Goal: Task Accomplishment & Management: Use online tool/utility

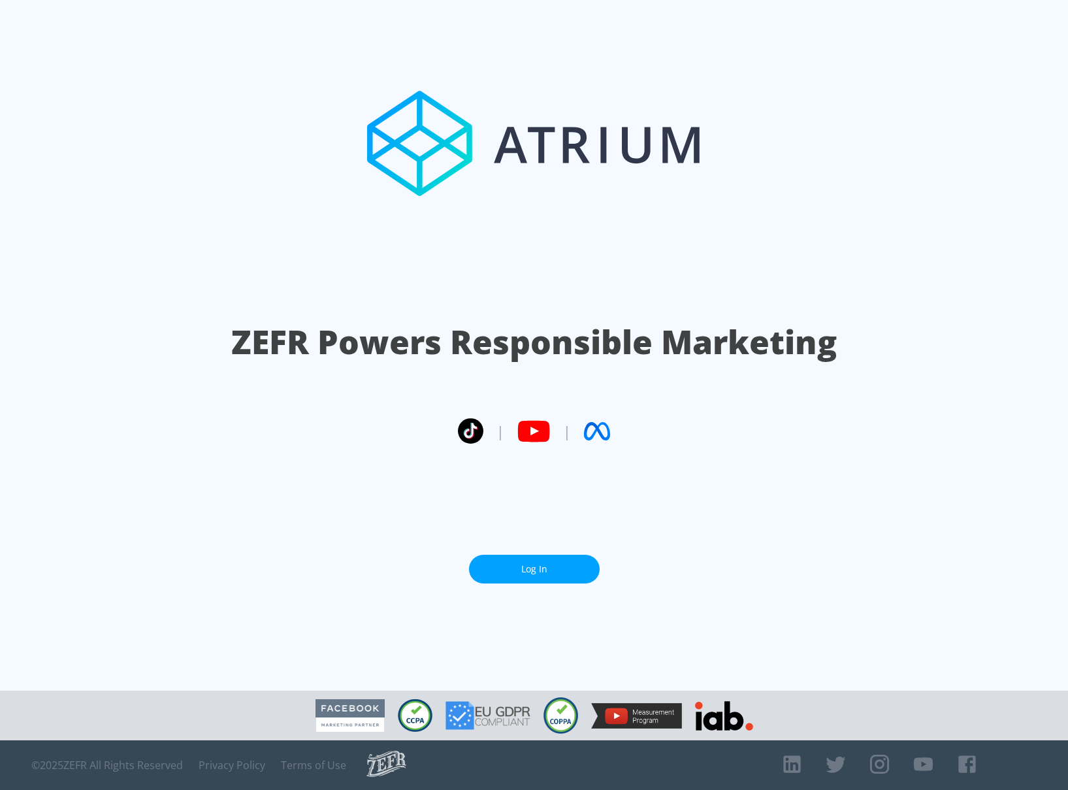
click at [519, 560] on link "Log In" at bounding box center [534, 568] width 131 height 29
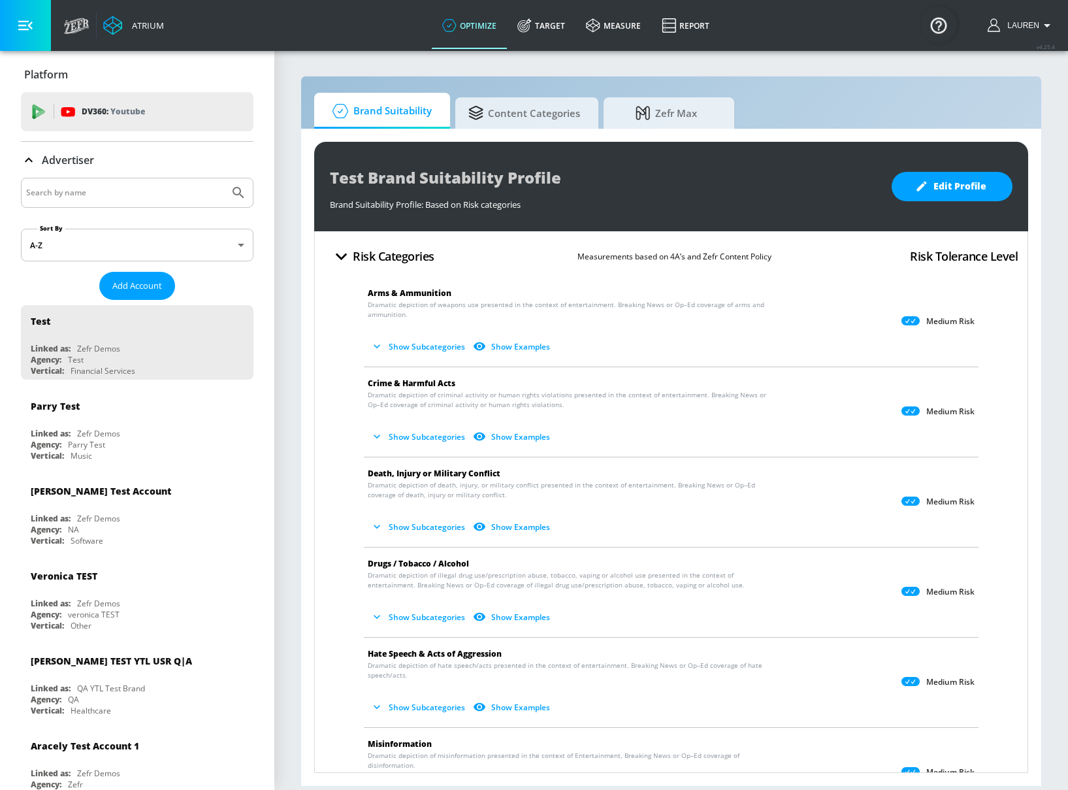
click at [155, 193] on input "Search by name" at bounding box center [125, 192] width 198 height 17
type input "[US_STATE] lottery"
click at [224, 178] on button "Submit Search" at bounding box center [238, 192] width 29 height 29
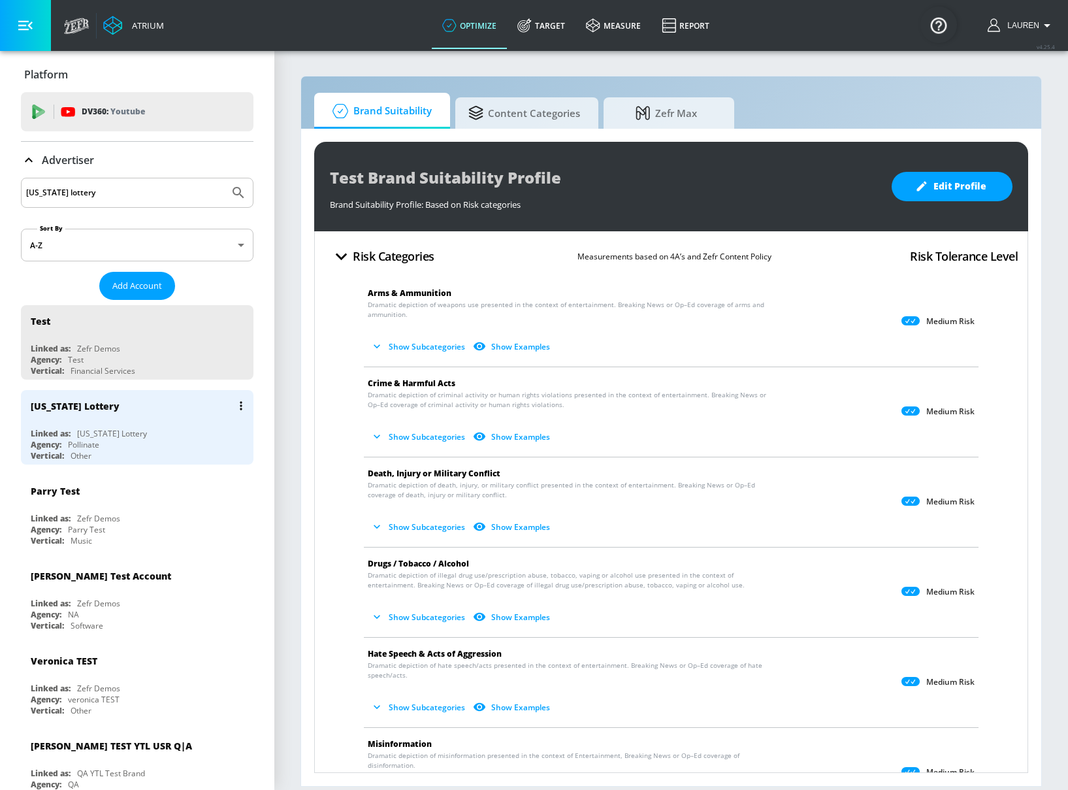
click at [157, 417] on div "[US_STATE] Lottery" at bounding box center [140, 405] width 219 height 31
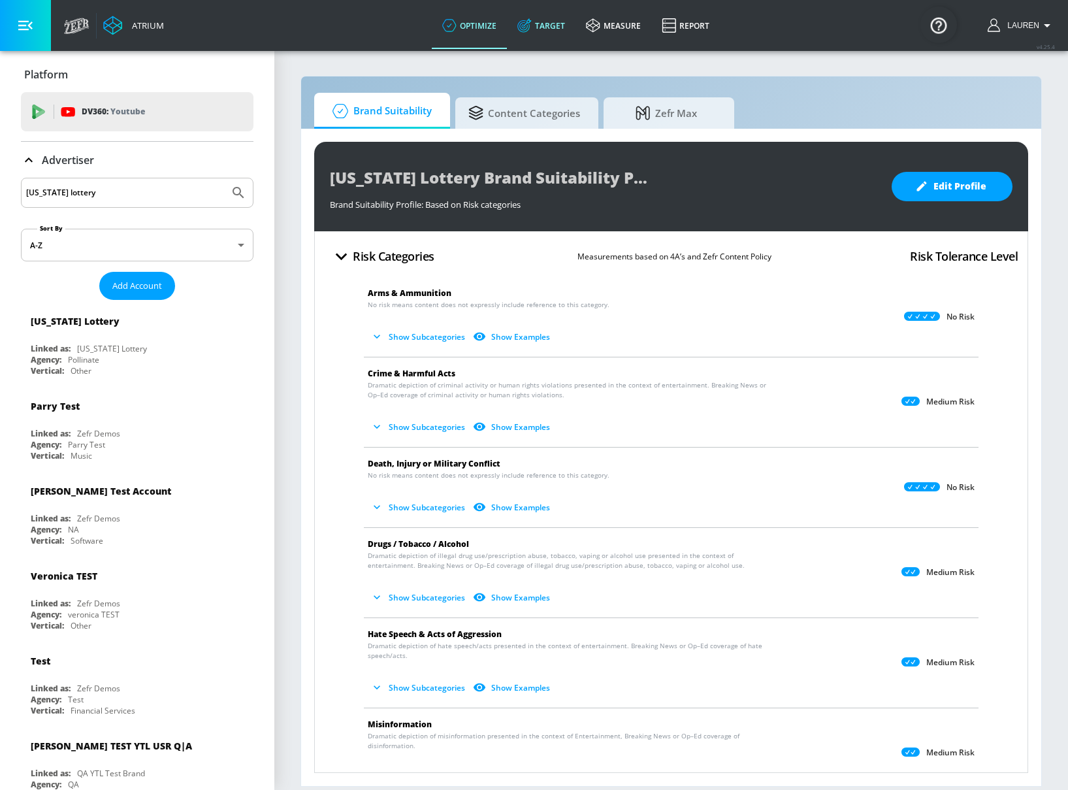
click at [549, 29] on link "Target" at bounding box center [541, 25] width 69 height 47
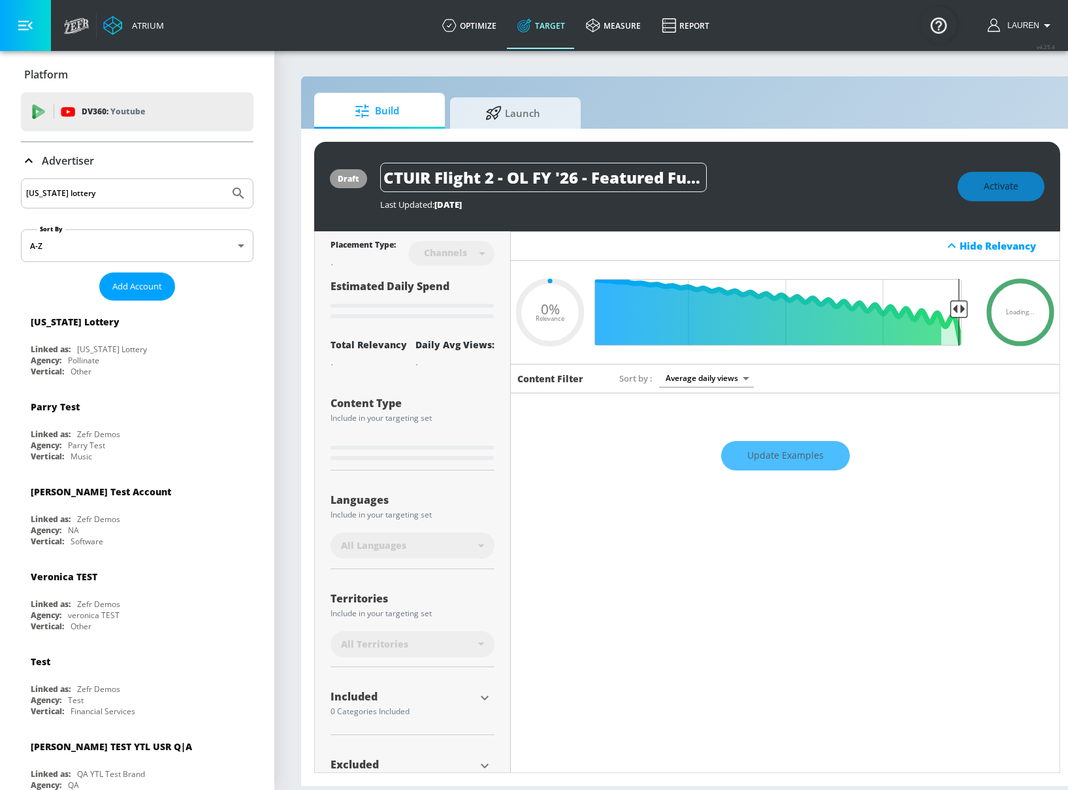
type input "0.6"
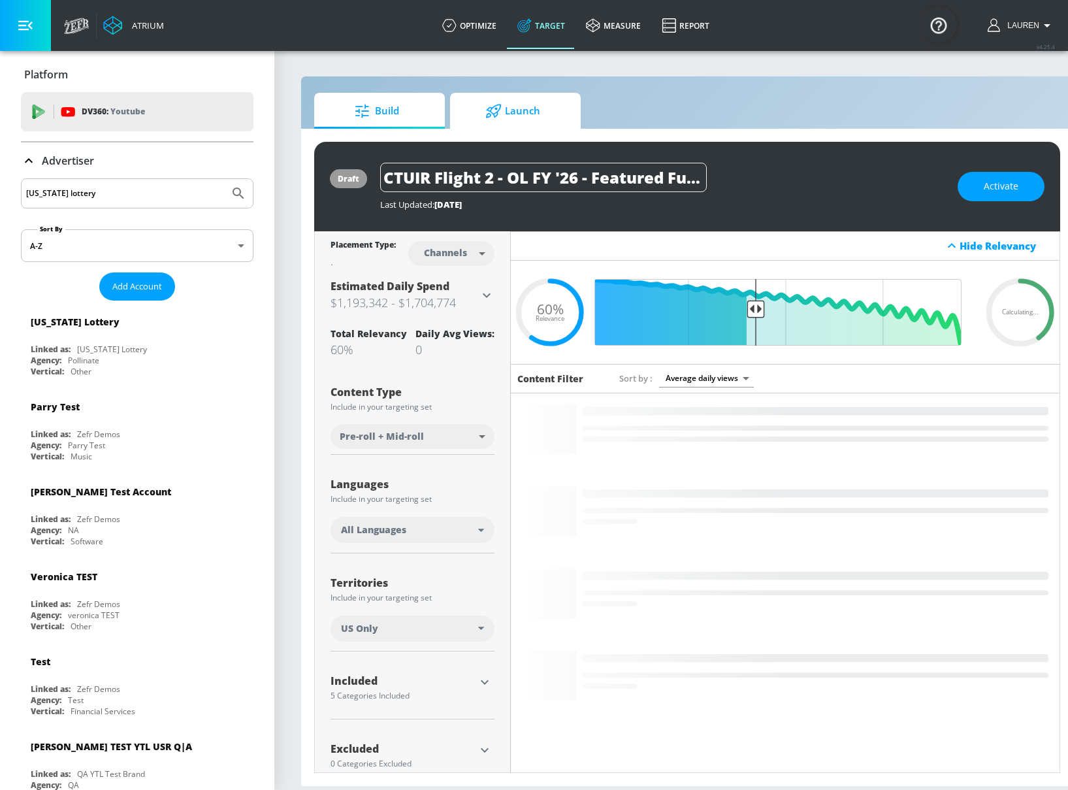
click at [531, 116] on span "Launch" at bounding box center [512, 110] width 99 height 31
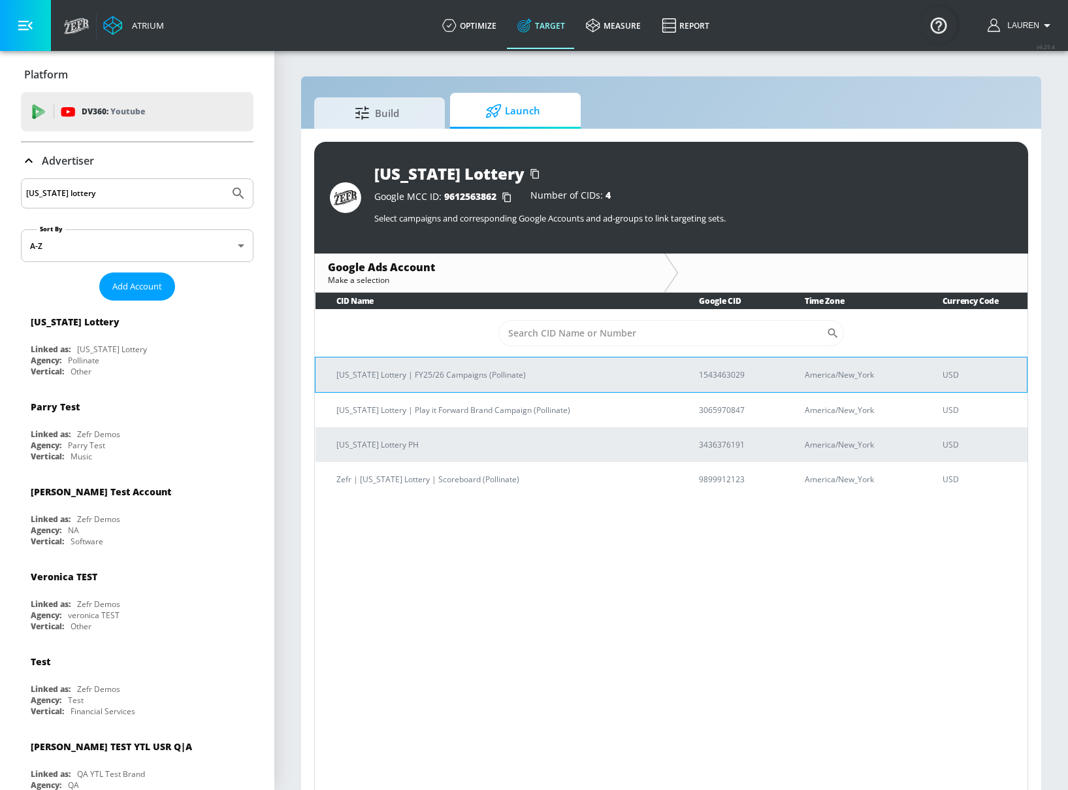
click at [532, 374] on p "[US_STATE] Lottery | FY25/26 Campaigns (Pollinate)" at bounding box center [501, 375] width 331 height 14
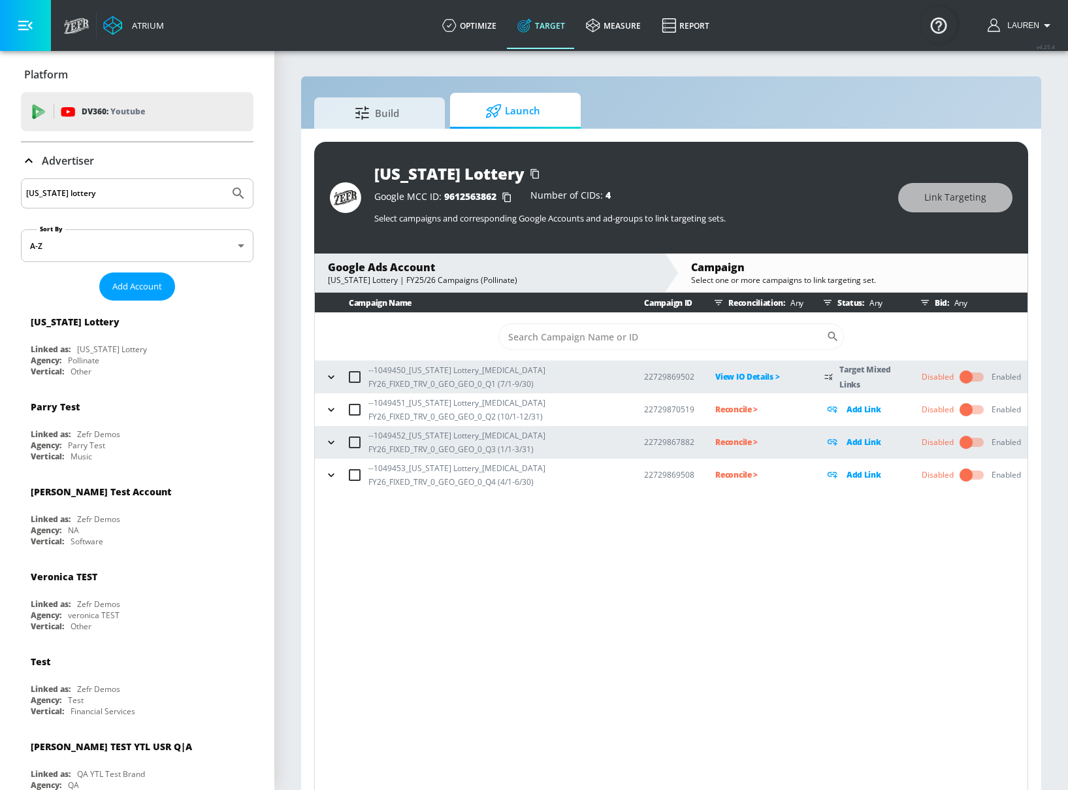
click at [334, 410] on icon "button" at bounding box center [331, 409] width 13 height 13
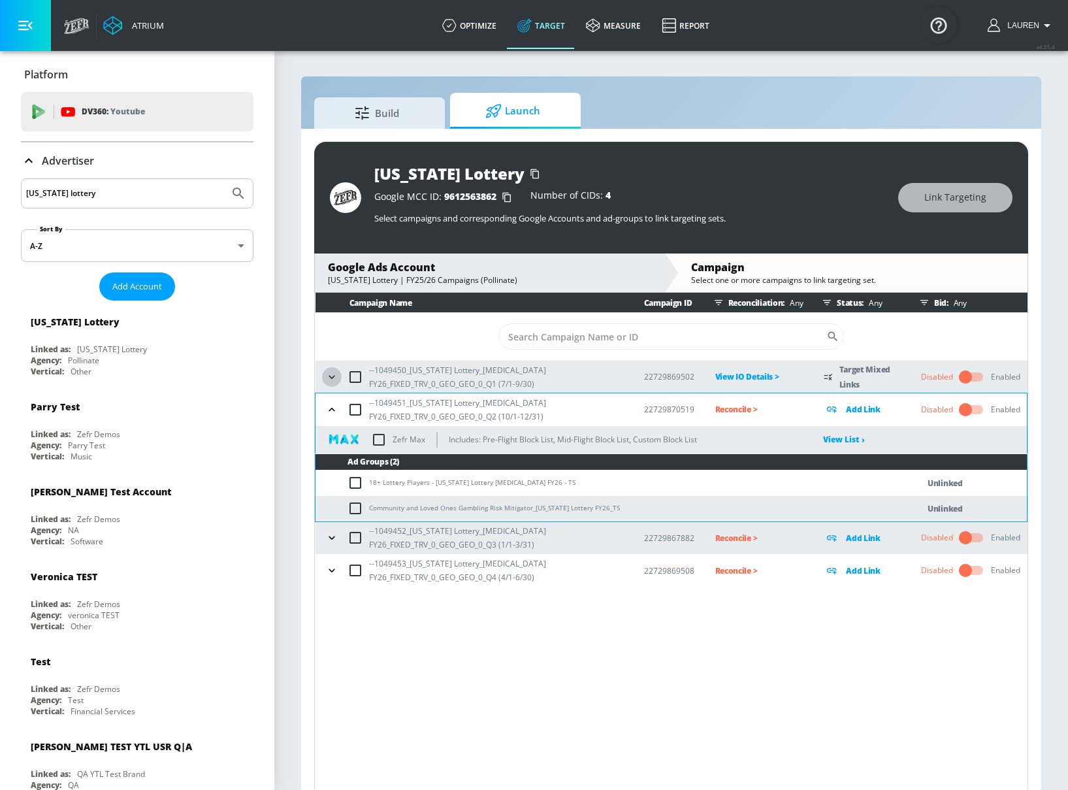
click at [334, 375] on icon "button" at bounding box center [331, 376] width 13 height 13
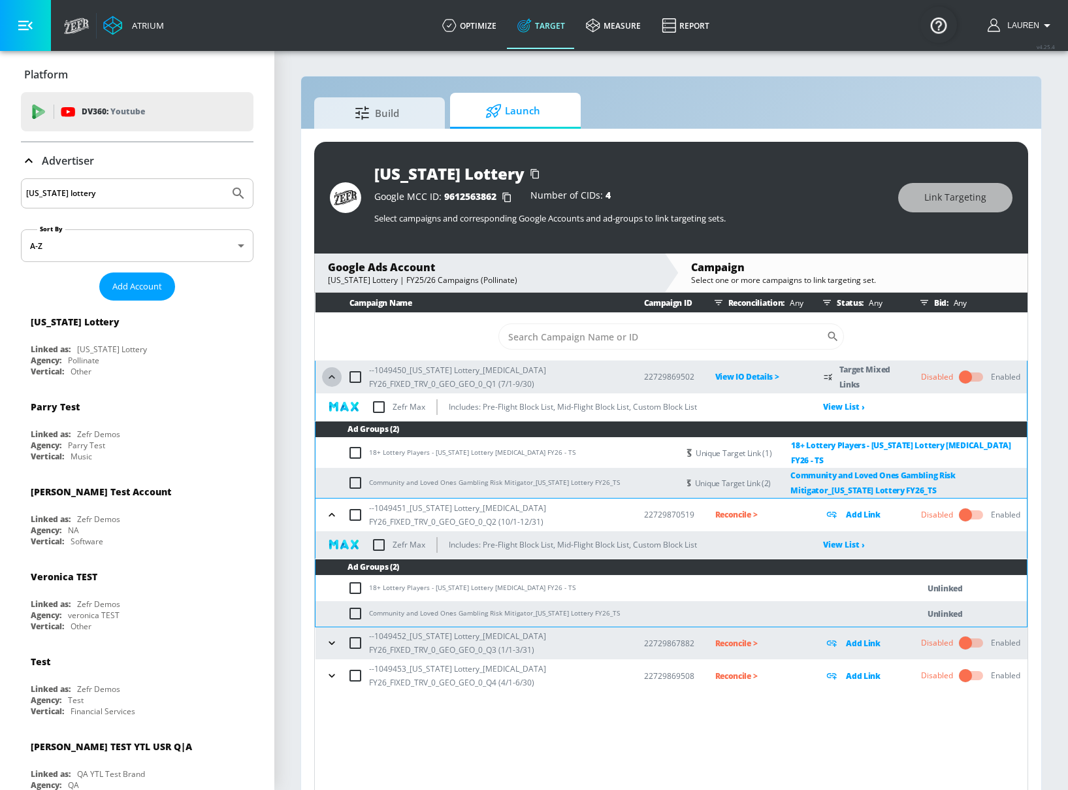
click at [334, 375] on icon "button" at bounding box center [331, 376] width 13 height 13
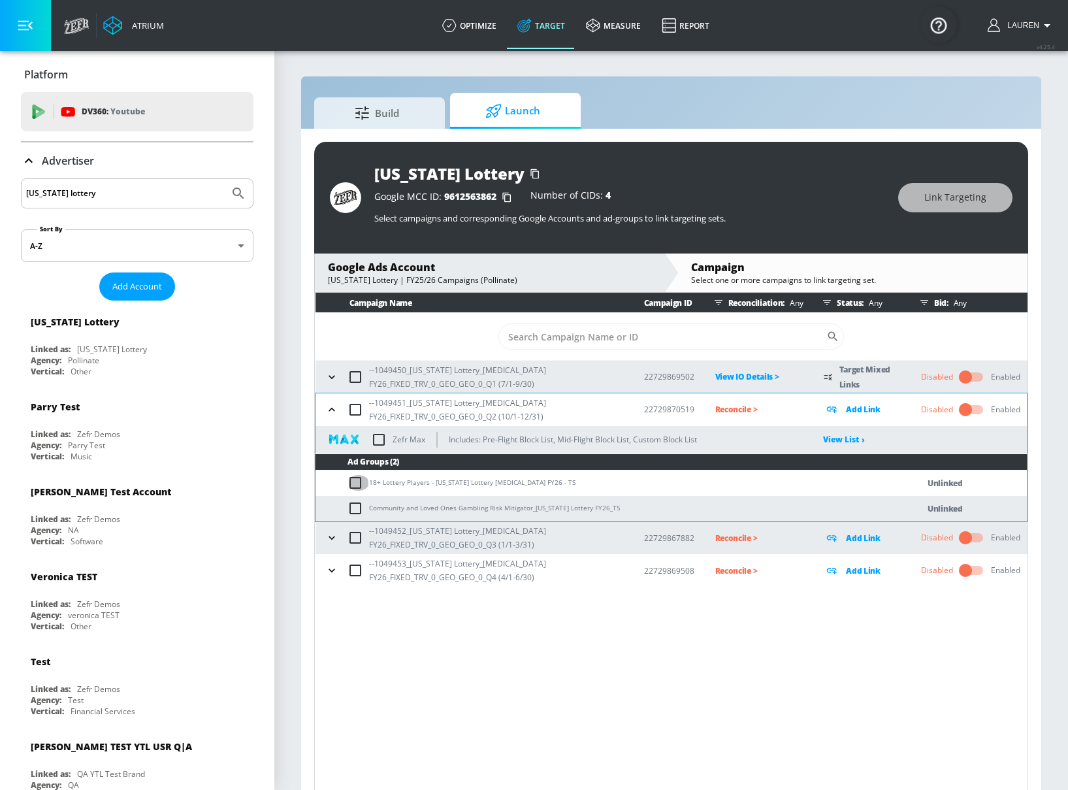
click at [359, 475] on input "checkbox" at bounding box center [358, 483] width 22 height 16
checkbox input "true"
click at [951, 200] on span "Link Targeting" at bounding box center [955, 197] width 62 height 16
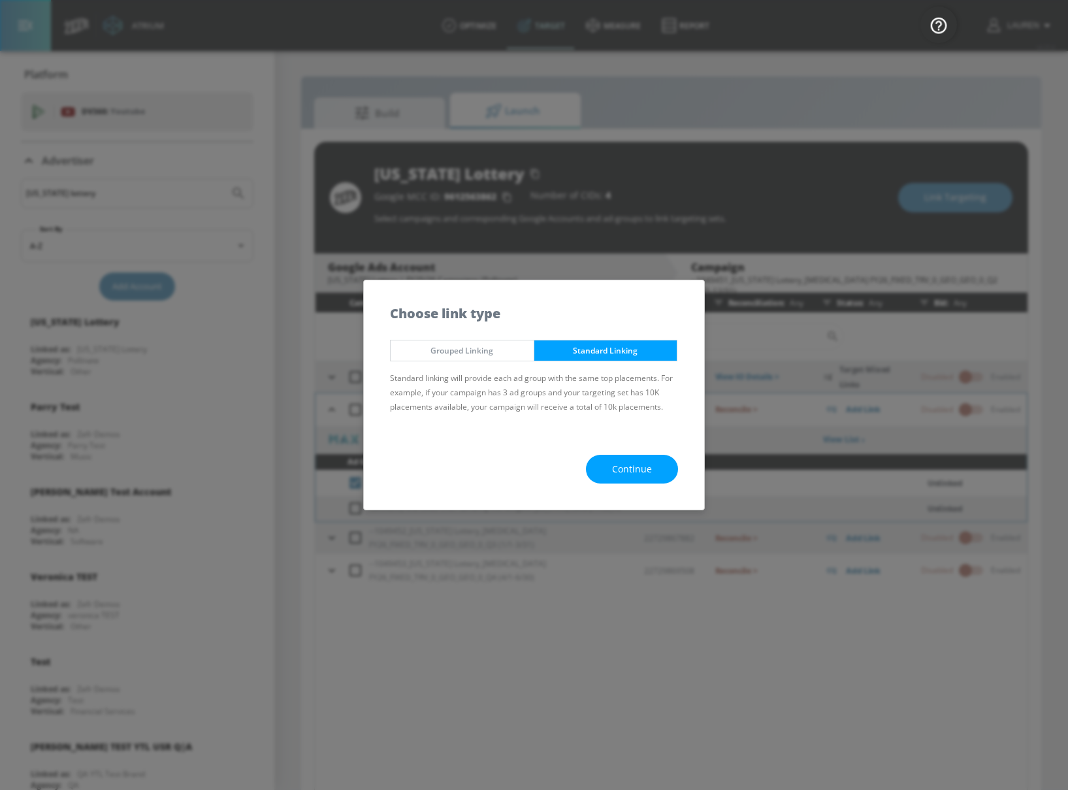
click at [629, 468] on span "Continue" at bounding box center [632, 469] width 40 height 16
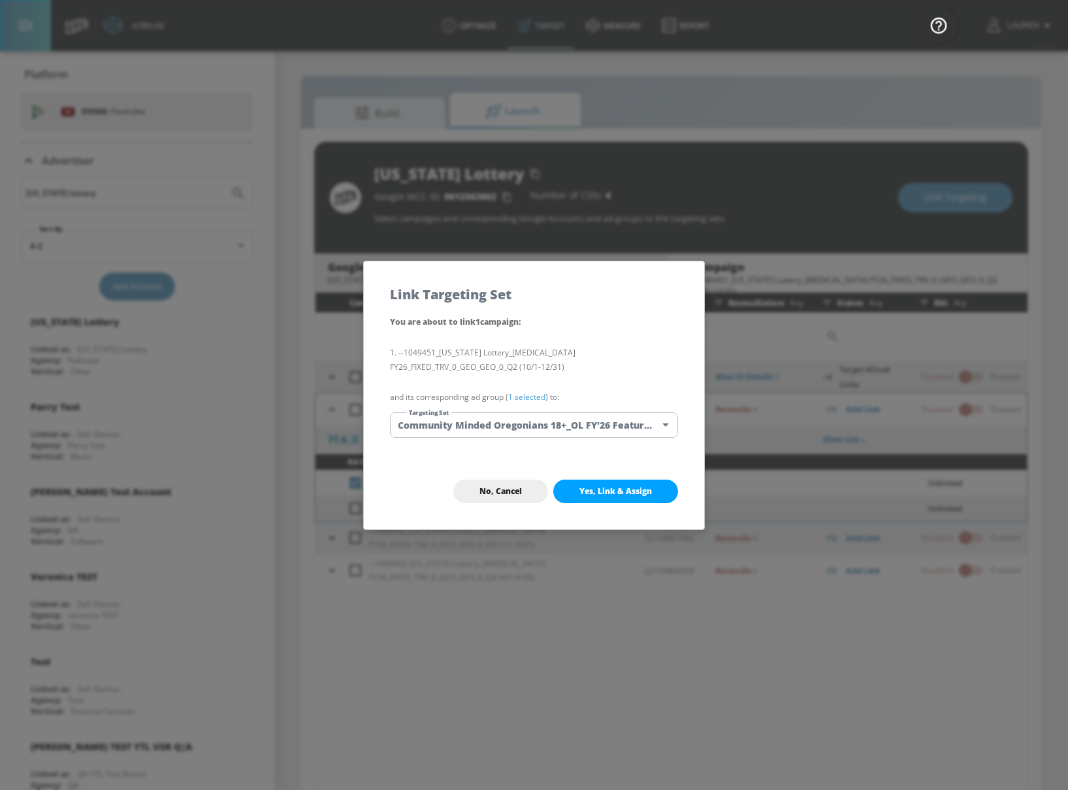
click at [533, 396] on link "1 selected" at bounding box center [526, 396] width 37 height 11
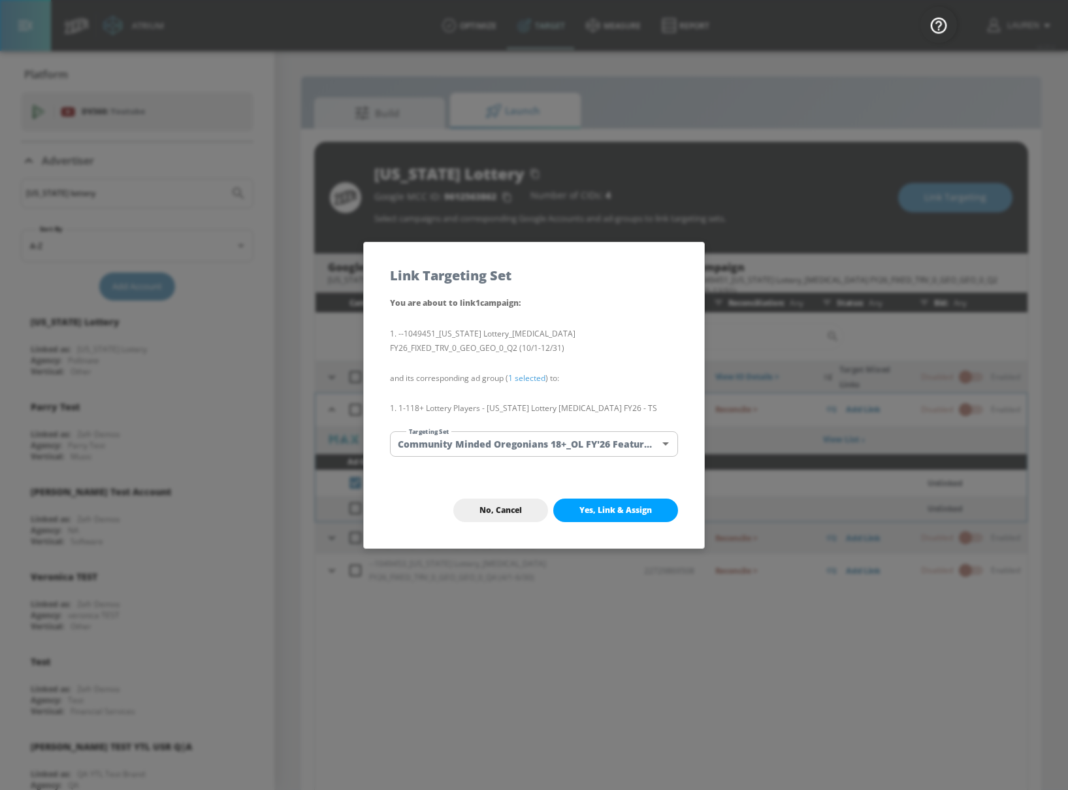
click at [416, 407] on li "1-1 18+ Lottery Players - [US_STATE] Lottery [MEDICAL_DATA] FY26 - TS" at bounding box center [534, 408] width 288 height 14
drag, startPoint x: 412, startPoint y: 409, endPoint x: 672, endPoint y: 400, distance: 260.1
click at [673, 402] on li "1-1 18+ Lottery Players - [US_STATE] Lottery [MEDICAL_DATA] FY26 - TS" at bounding box center [534, 408] width 288 height 14
copy li "18+ Lottery Players - [US_STATE] Lottery [MEDICAL_DATA] FY26 - TS"
click at [615, 438] on body "Atrium optimize Target measure Report optimize Target measure Report v 4.25.4 L…" at bounding box center [534, 404] width 1068 height 808
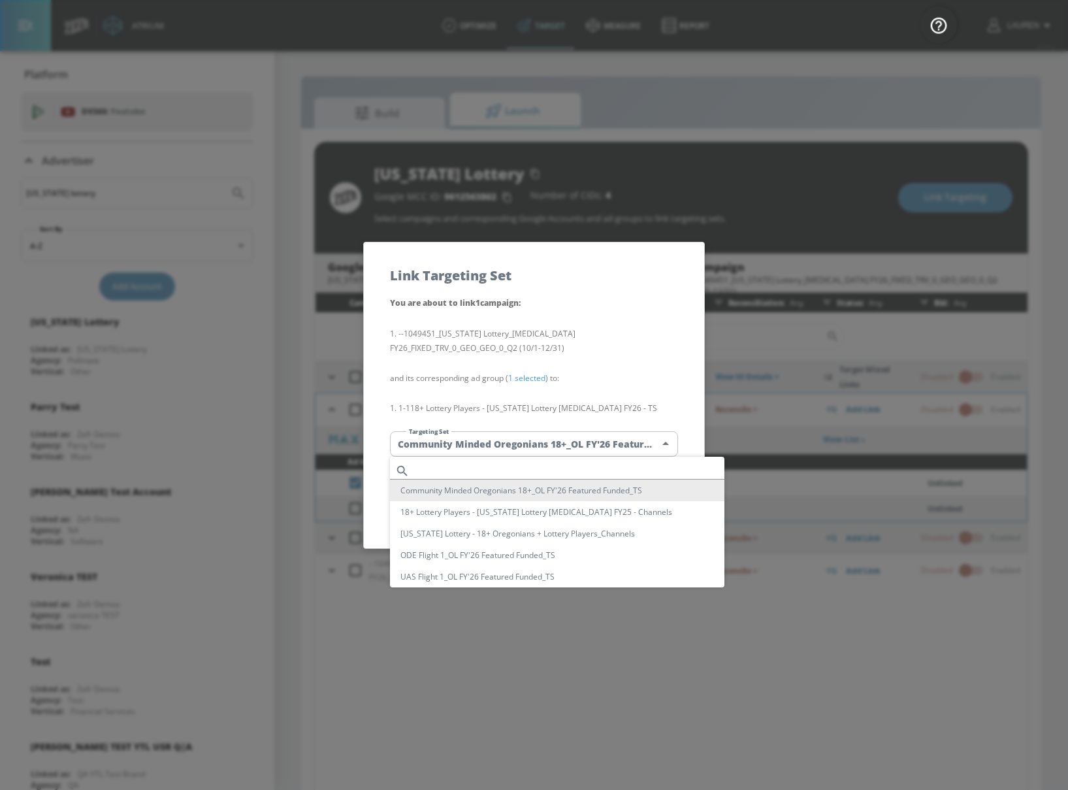
click at [571, 453] on div at bounding box center [534, 395] width 1068 height 790
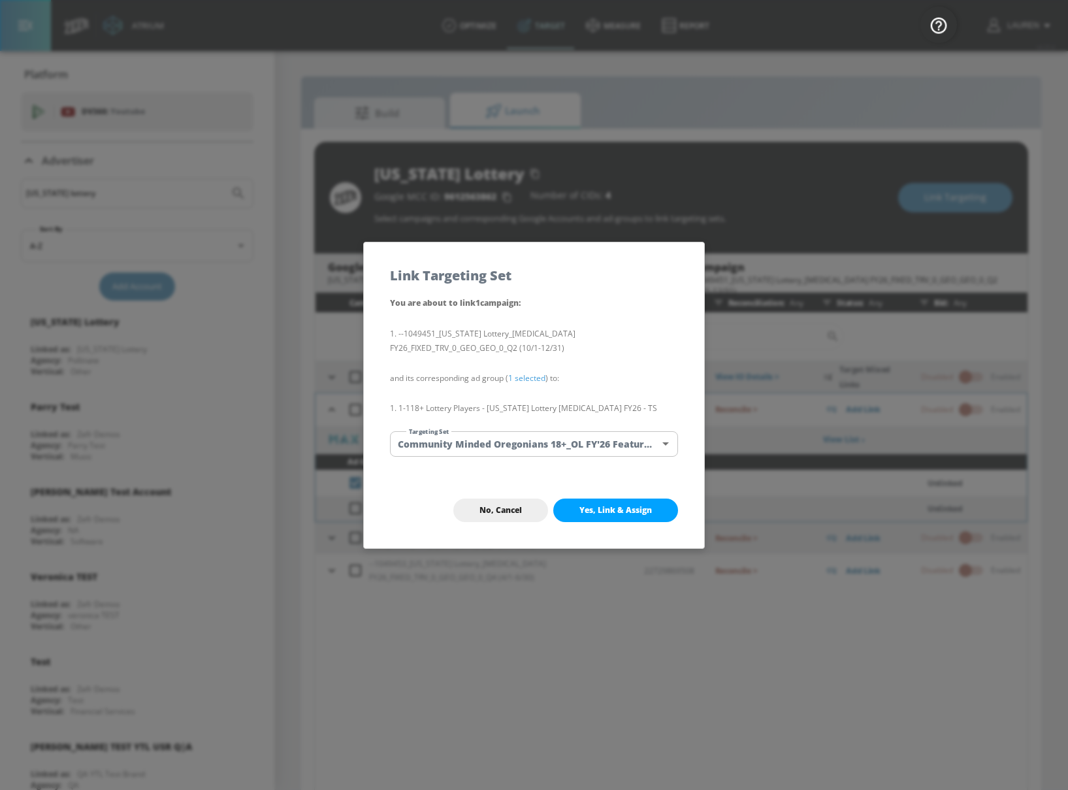
click at [571, 448] on body "Atrium optimize Target measure Report optimize Target measure Report v 4.25.4 L…" at bounding box center [534, 404] width 1068 height 808
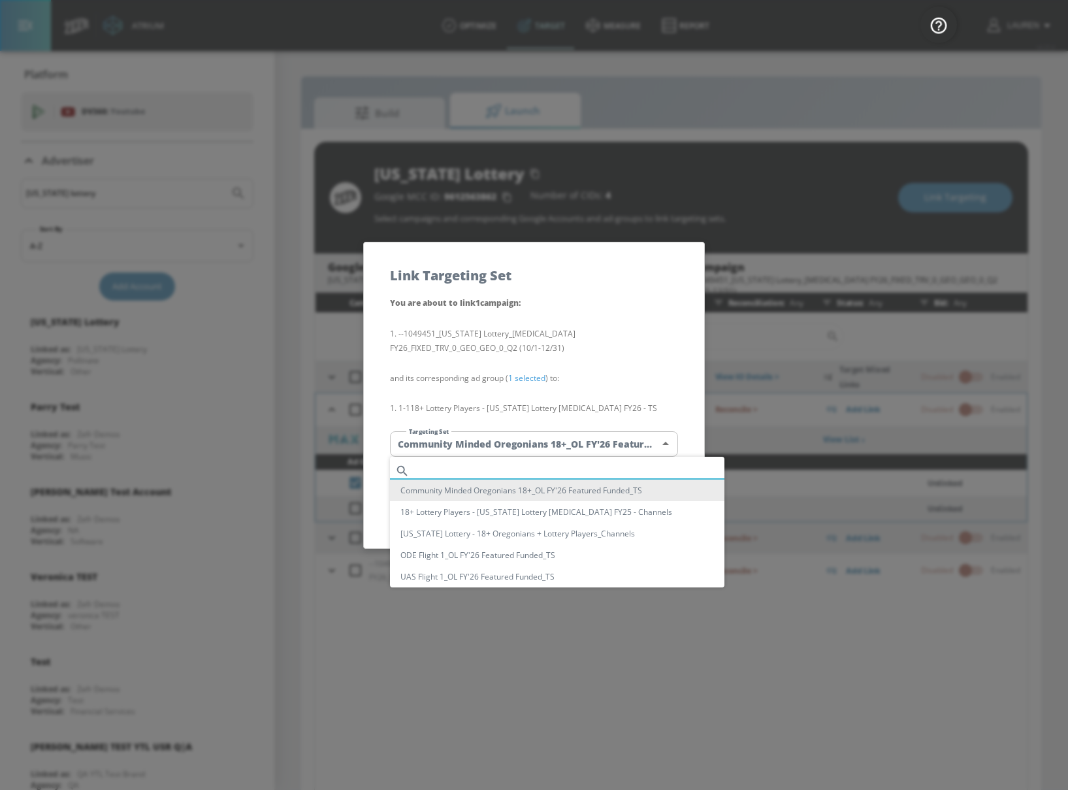
click at [565, 475] on input "text" at bounding box center [570, 471] width 310 height 18
paste input "18+ Lottery Players - [US_STATE] Lottery [MEDICAL_DATA] FY26 - TS"
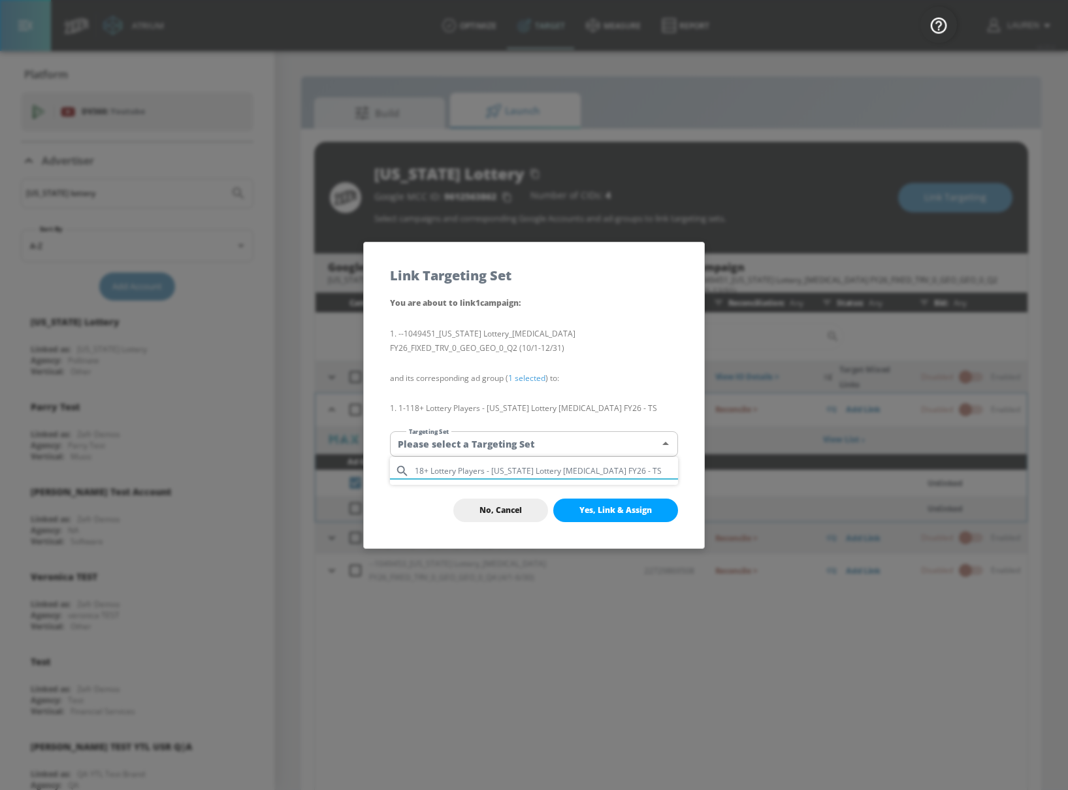
click at [427, 471] on input "18+ Lottery Players - [US_STATE] Lottery [MEDICAL_DATA] FY26 - TS" at bounding box center [546, 471] width 263 height 18
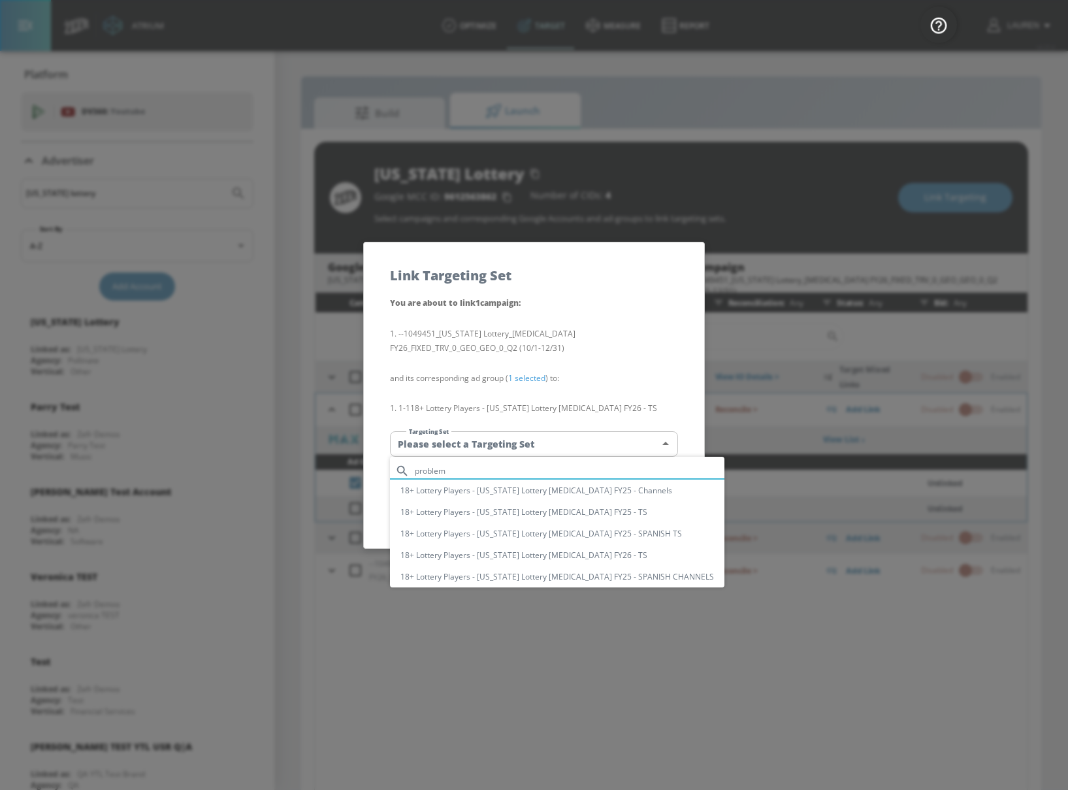
type input "problem"
click at [608, 508] on li "18+ Lottery Players - [US_STATE] Lottery [MEDICAL_DATA] FY25 - TS" at bounding box center [557, 512] width 334 height 22
type input "2813bef8-6e2a-4f5c-a679-27c6ae286d9f"
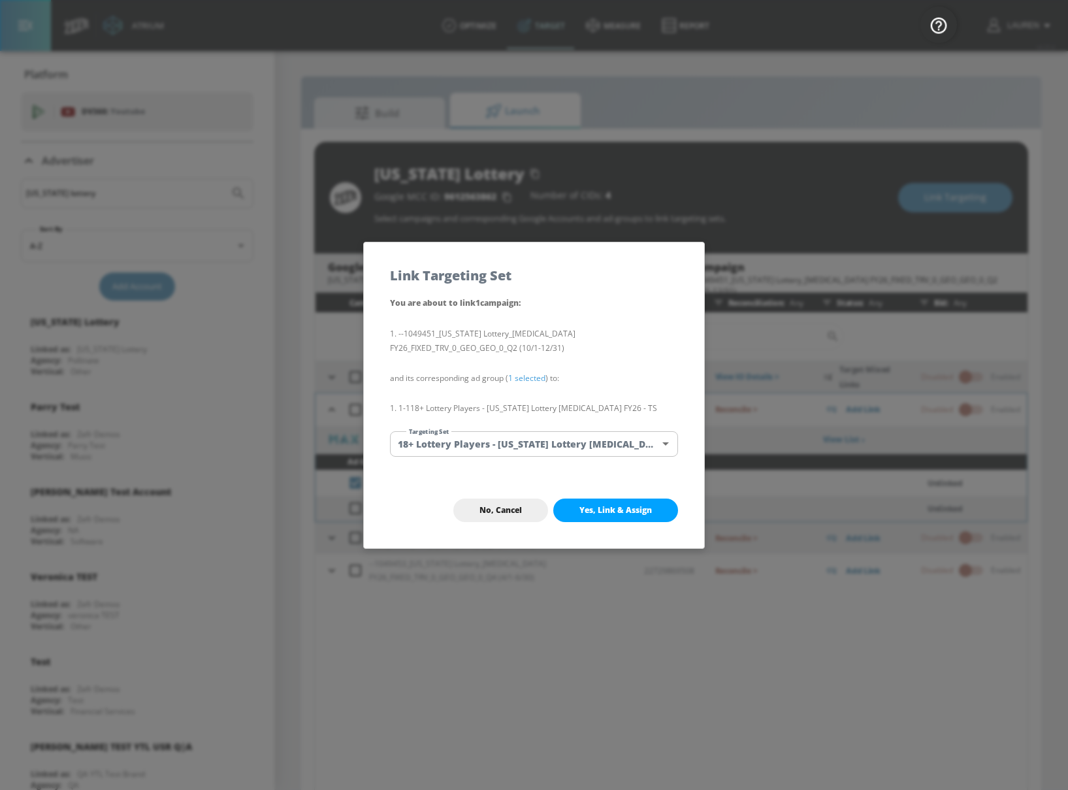
click at [611, 505] on span "Yes, Link & Assign" at bounding box center [615, 510] width 72 height 10
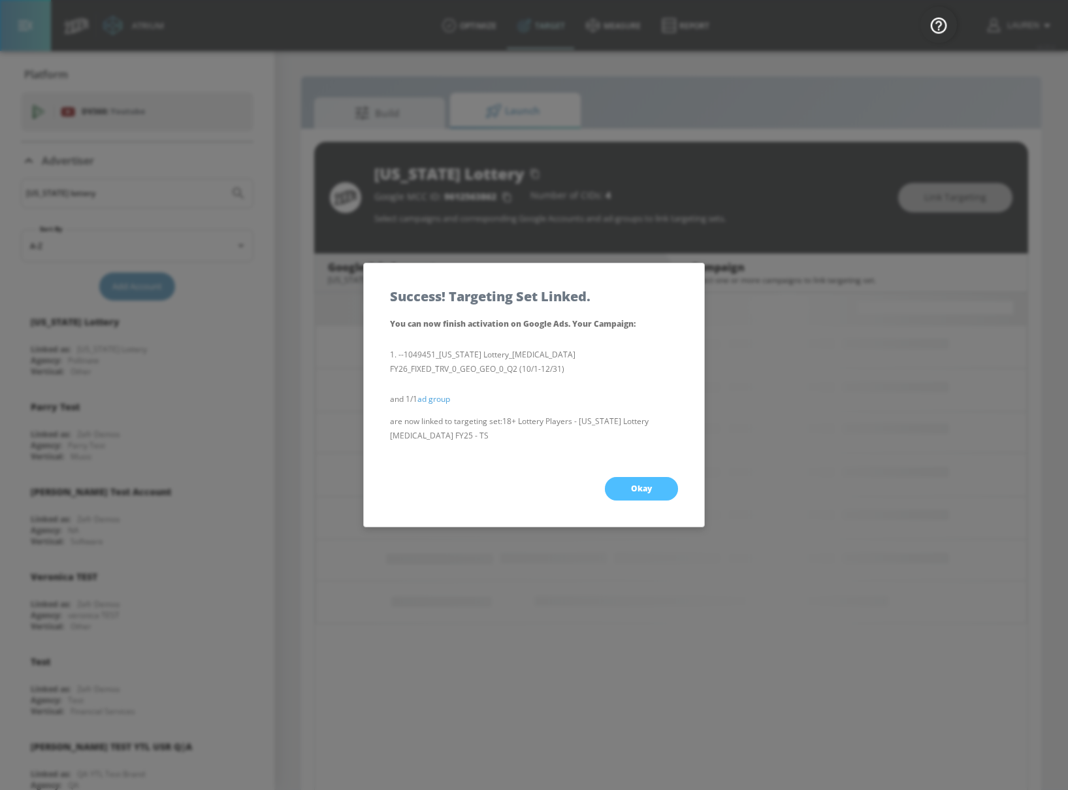
click at [656, 488] on button "Okay" at bounding box center [641, 489] width 73 height 24
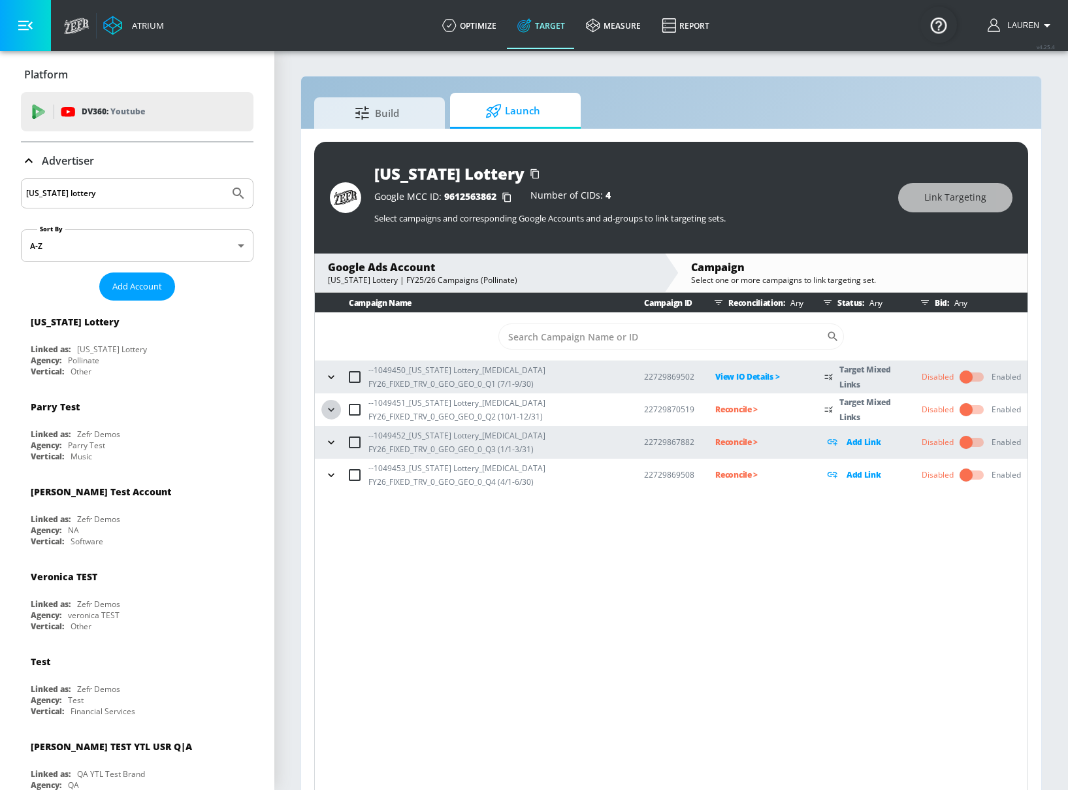
click at [330, 406] on icon "button" at bounding box center [331, 409] width 13 height 13
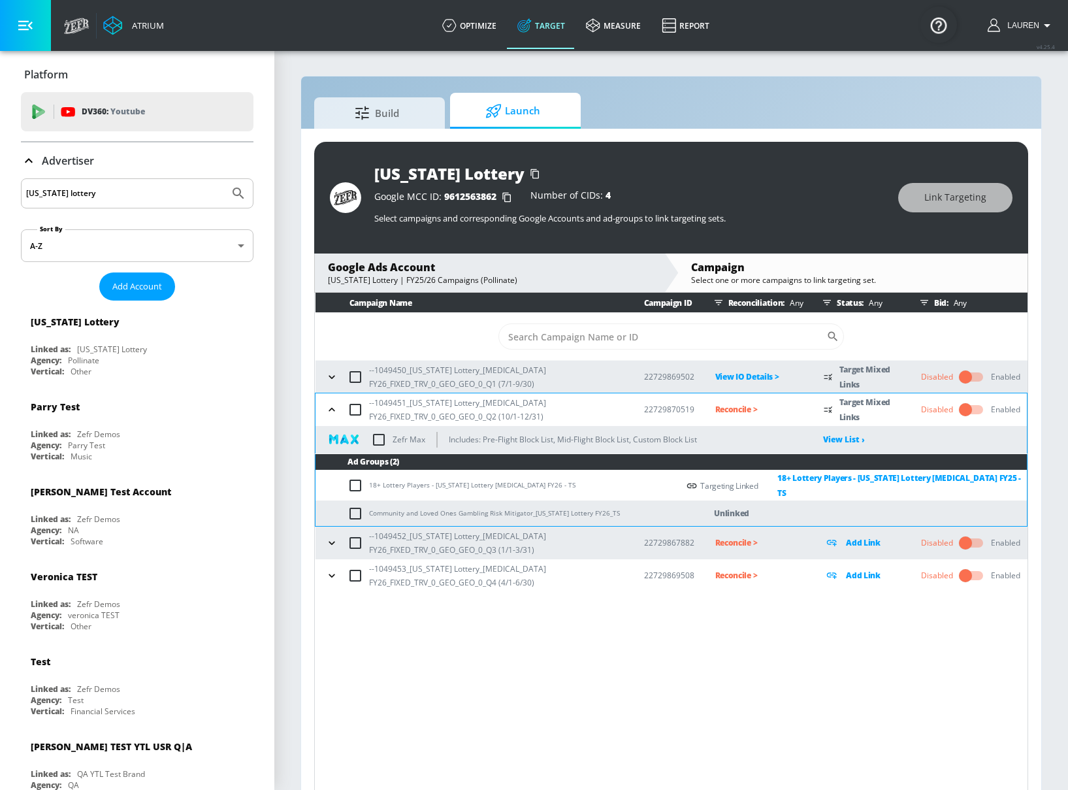
click at [357, 508] on input "checkbox" at bounding box center [358, 513] width 22 height 16
checkbox input "true"
click at [960, 191] on span "Link Targeting" at bounding box center [955, 197] width 62 height 16
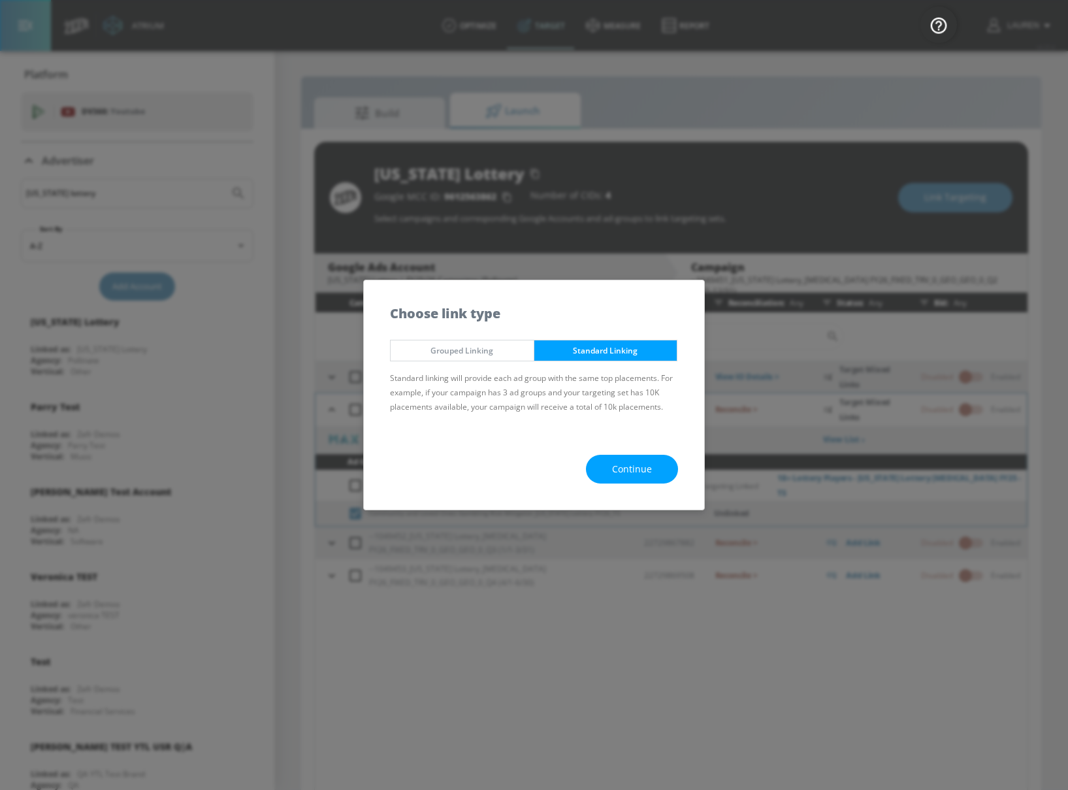
click at [631, 475] on span "Continue" at bounding box center [632, 469] width 40 height 16
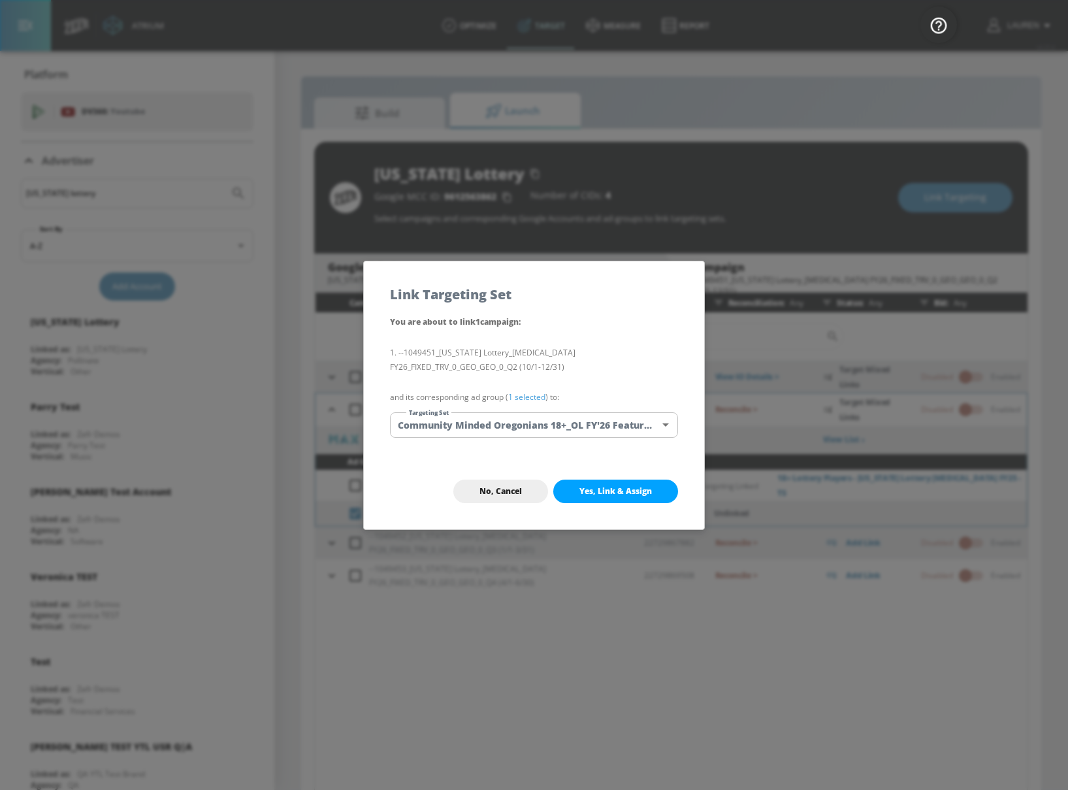
click at [537, 397] on link "1 selected" at bounding box center [526, 396] width 37 height 11
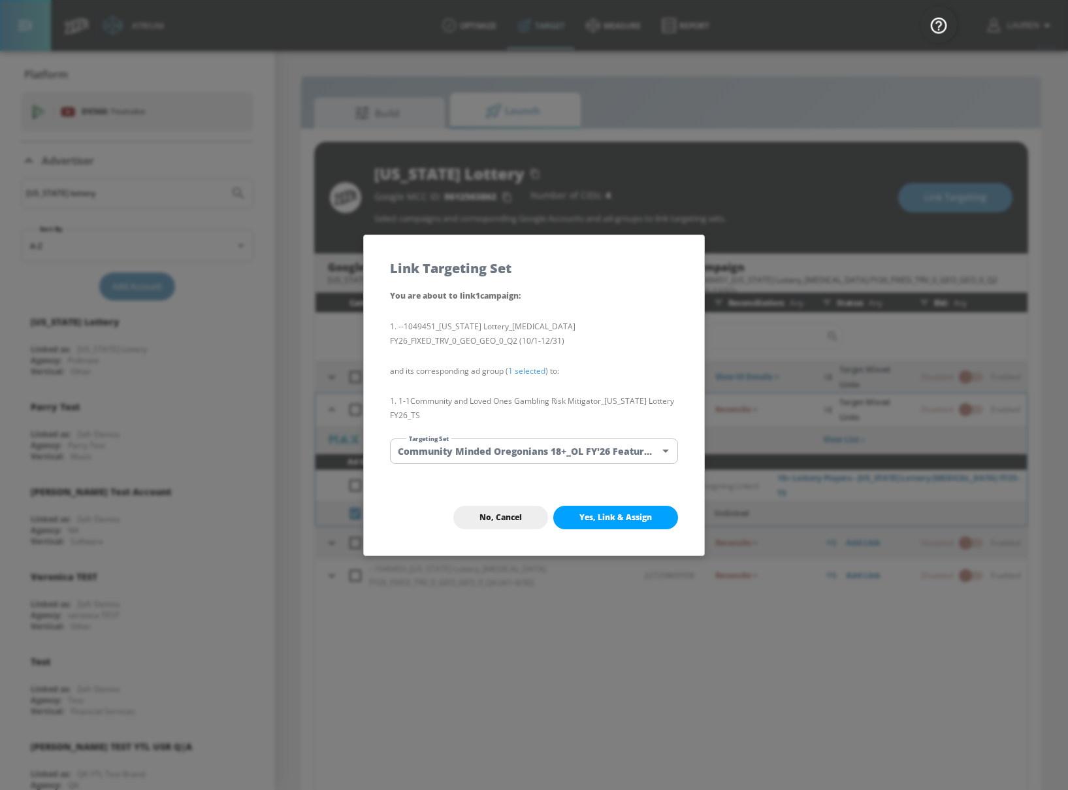
click at [426, 453] on body "Atrium optimize Target measure Report optimize Target measure Report v 4.25.4 L…" at bounding box center [534, 404] width 1068 height 808
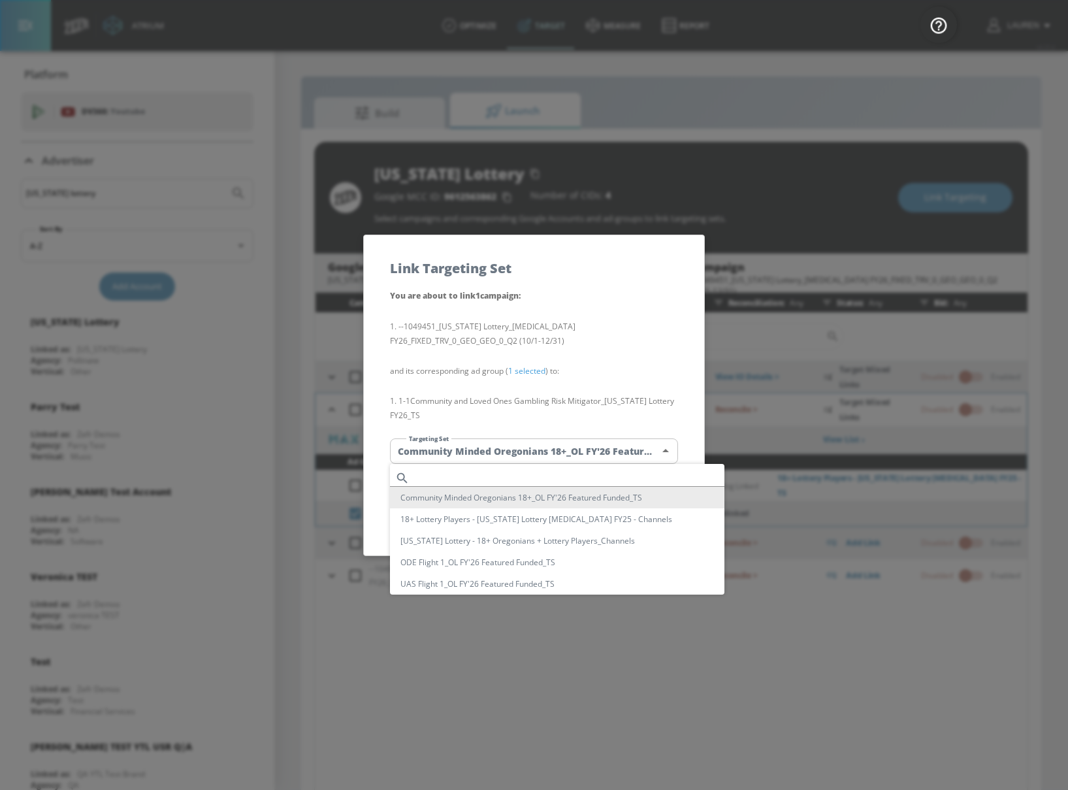
click at [540, 472] on input "text" at bounding box center [570, 478] width 310 height 18
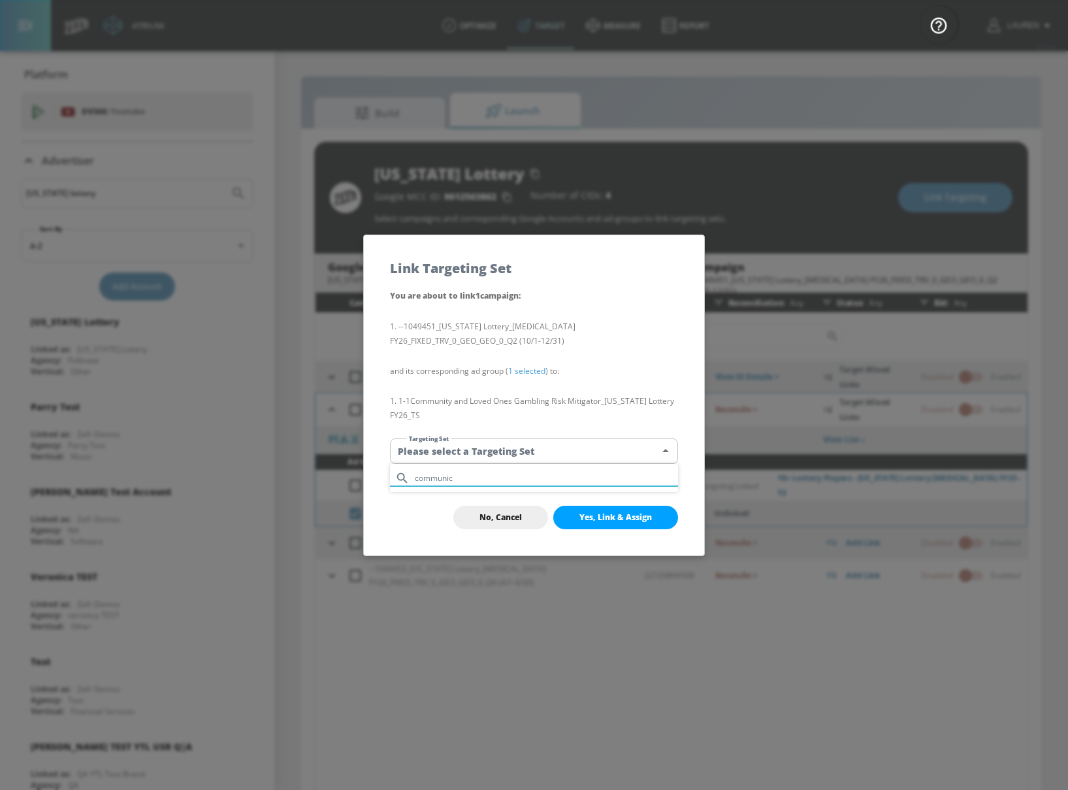
type input "communi"
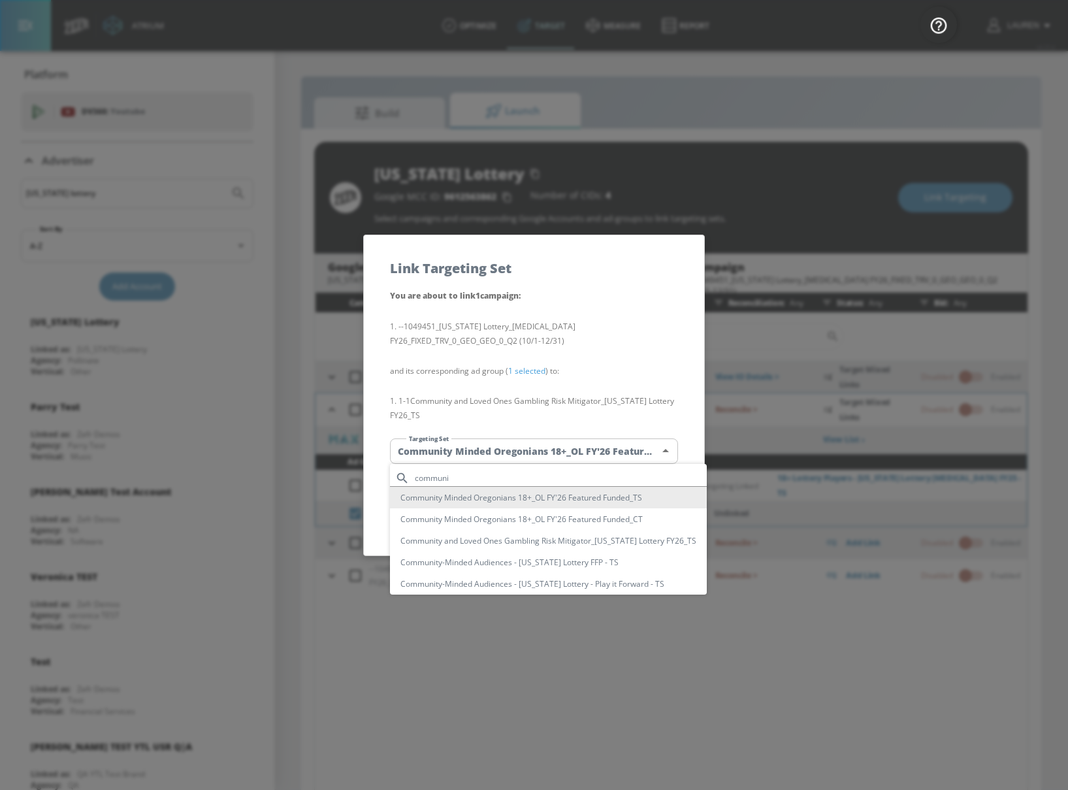
click at [569, 546] on li "Community and Loved Ones Gambling Risk Mitigator_[US_STATE] Lottery FY26_TS" at bounding box center [548, 541] width 317 height 22
type input "fd51de63-e0ff-43de-af9c-c8df352bc9aa"
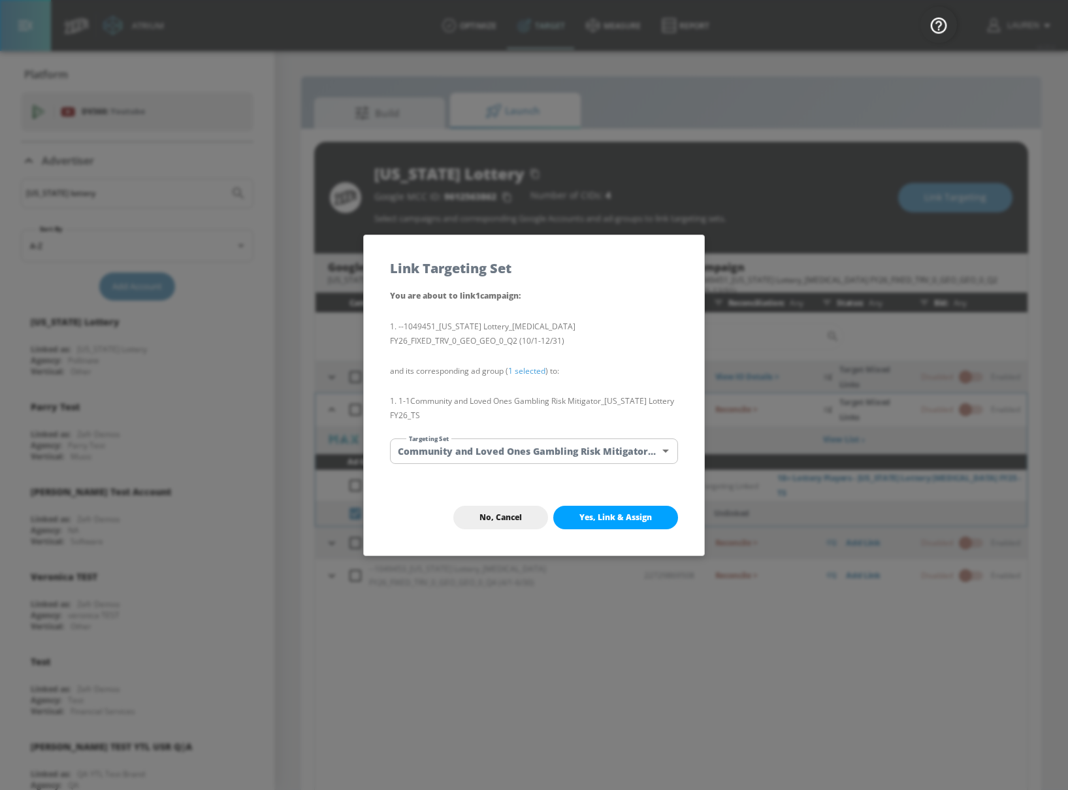
click at [607, 515] on span "Yes, Link & Assign" at bounding box center [615, 517] width 72 height 10
checkbox input "false"
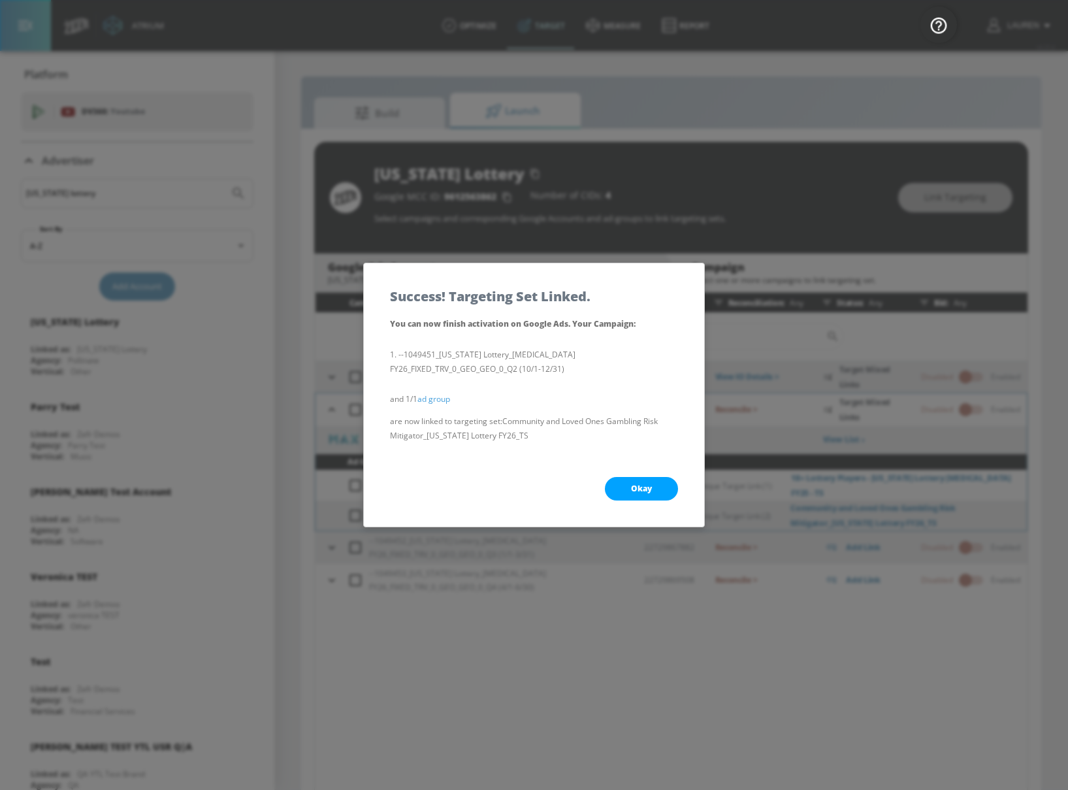
click at [628, 492] on button "Okay" at bounding box center [641, 489] width 73 height 24
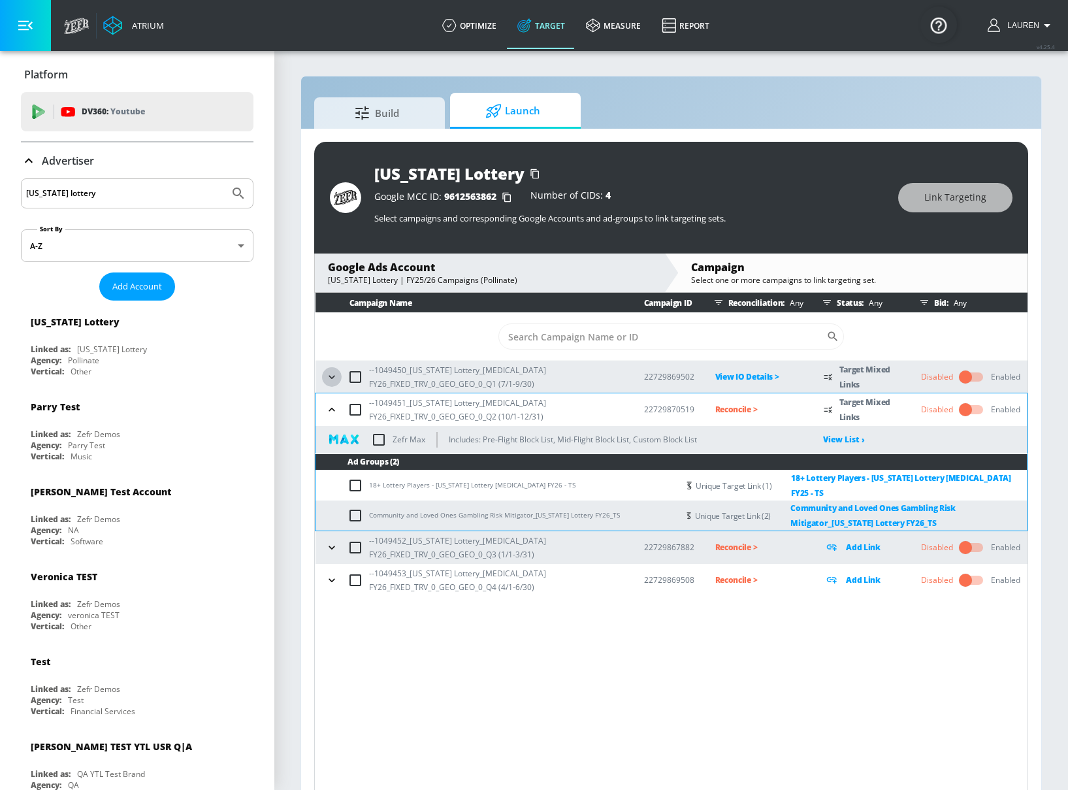
click at [330, 377] on icon "button" at bounding box center [331, 376] width 13 height 13
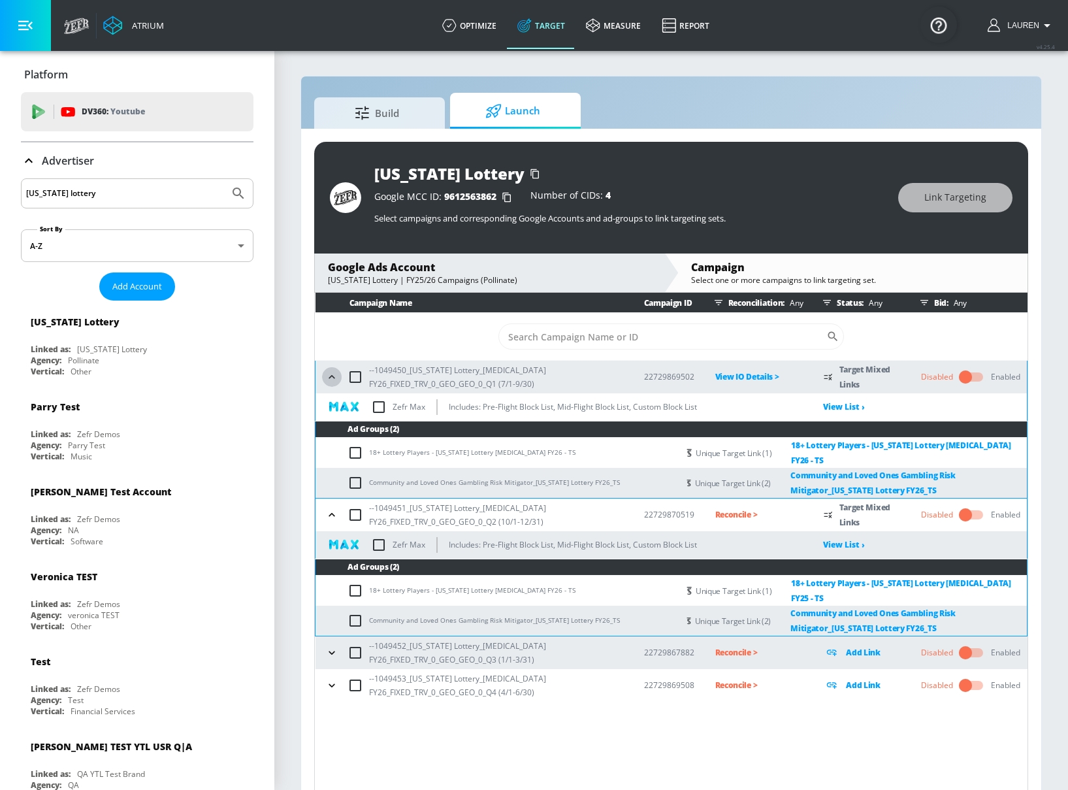
click at [330, 376] on icon "button" at bounding box center [331, 376] width 6 height 3
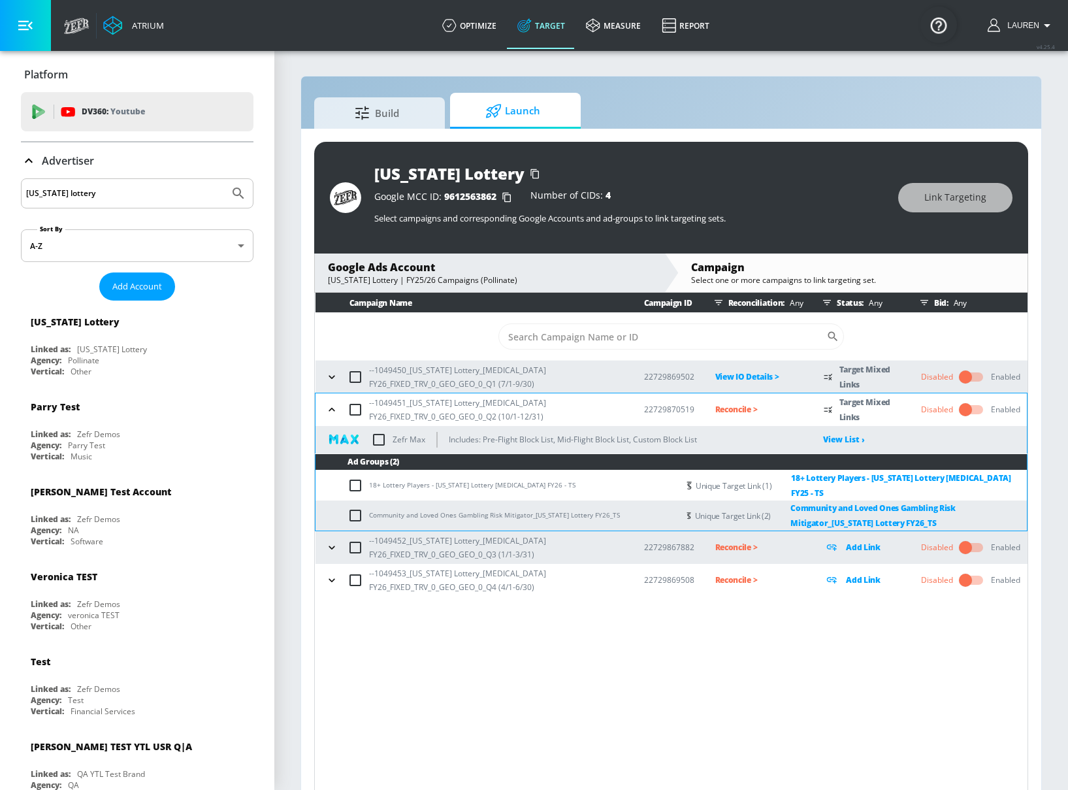
click at [734, 407] on p "Reconcile >" at bounding box center [759, 409] width 88 height 15
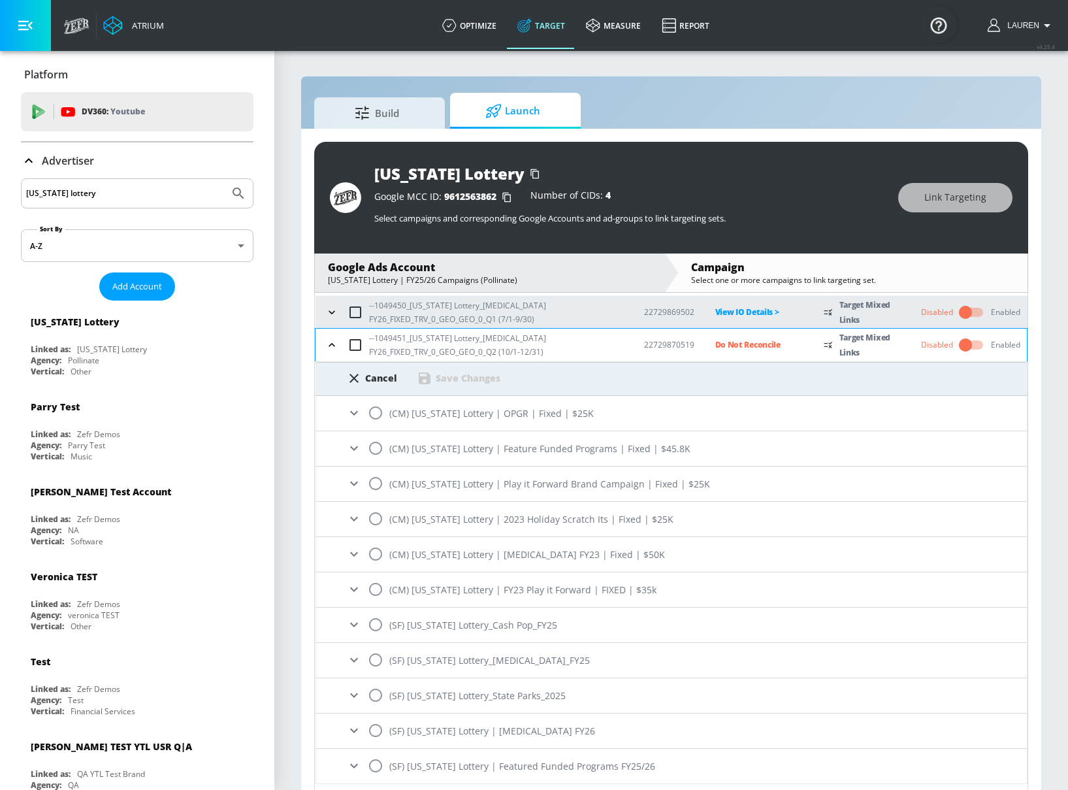
scroll to position [120, 0]
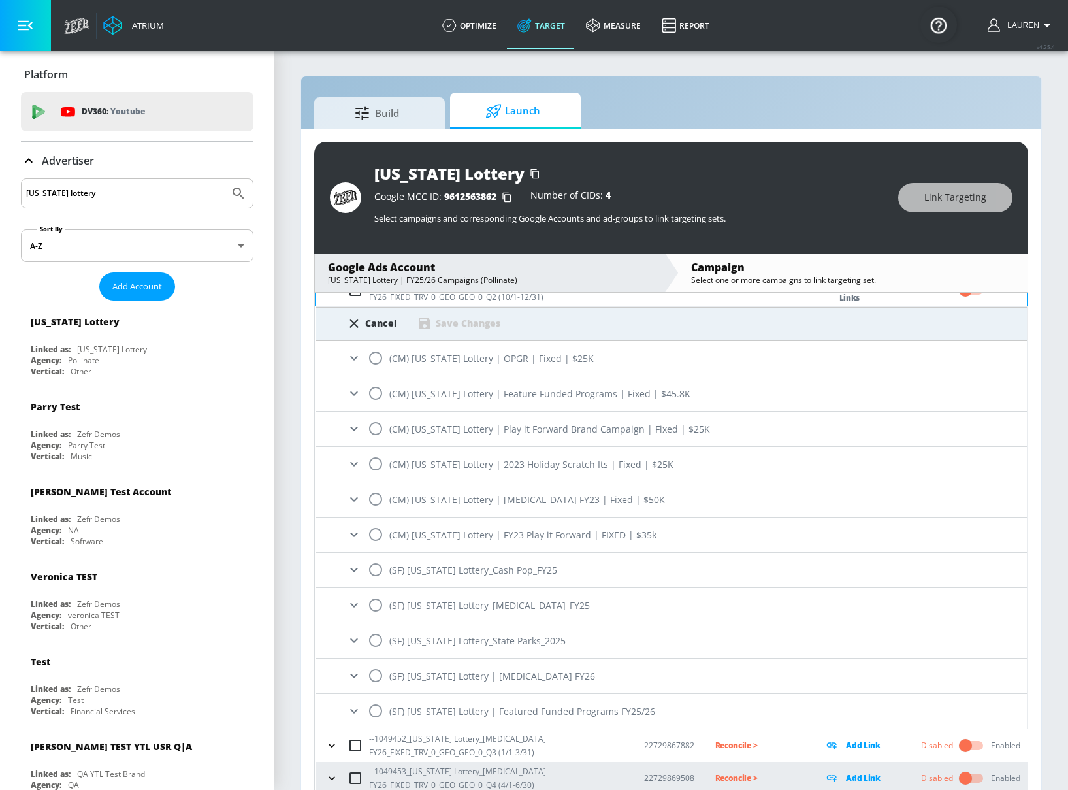
click at [371, 674] on input "radio" at bounding box center [375, 675] width 27 height 27
radio input "true"
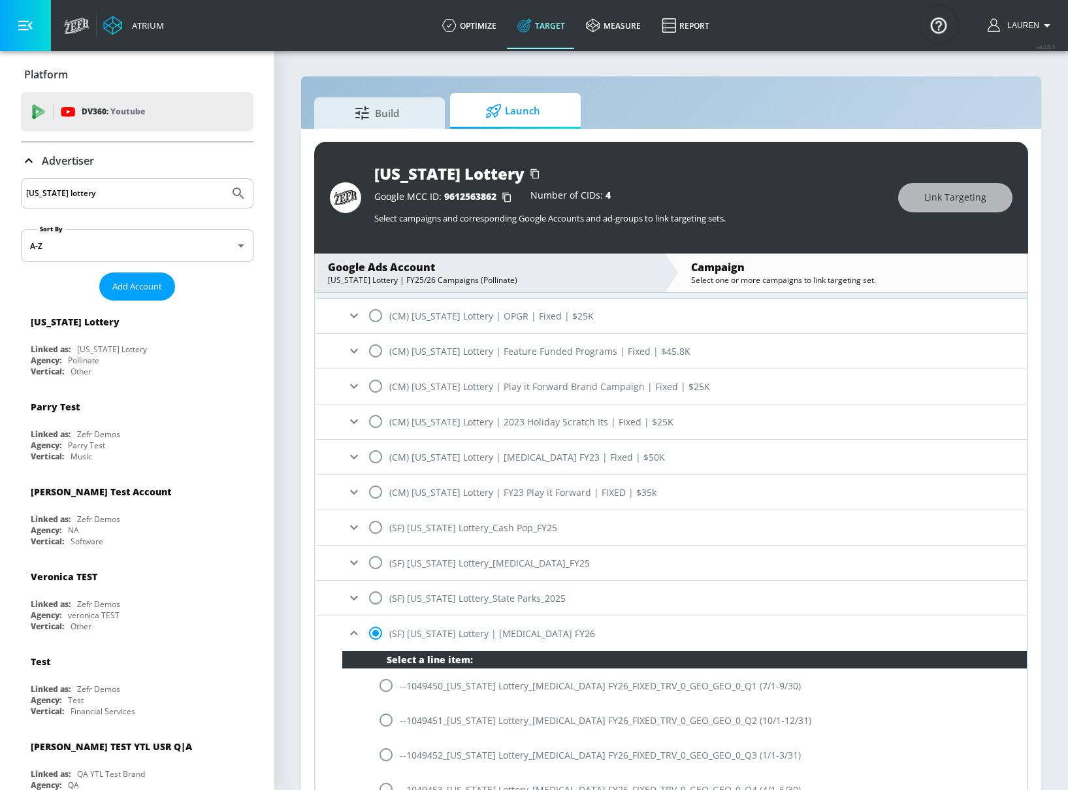
scroll to position [169, 0]
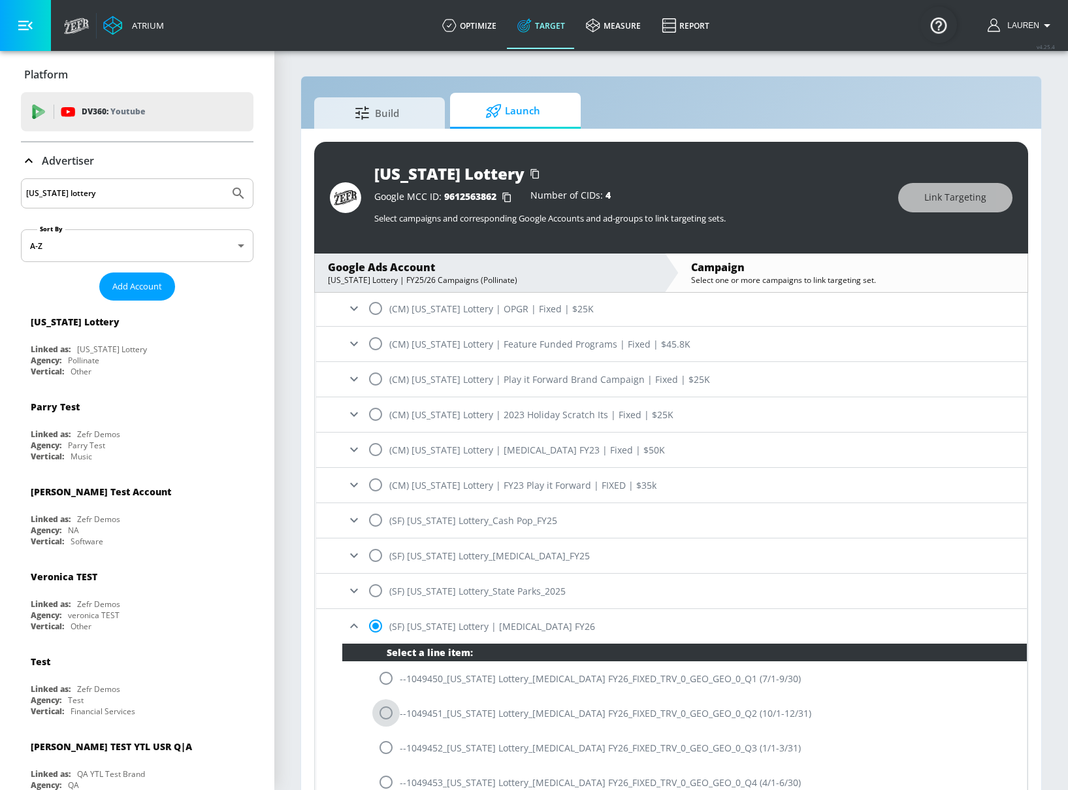
click at [381, 716] on input "radio" at bounding box center [385, 712] width 27 height 27
radio input "true"
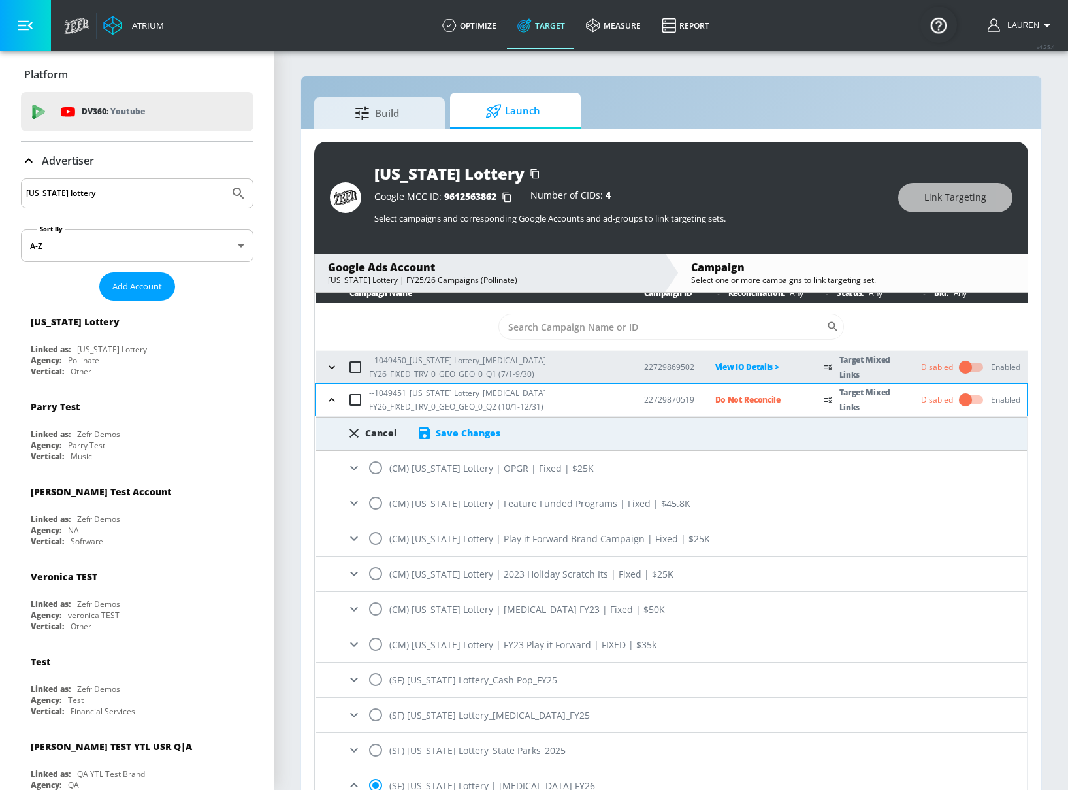
scroll to position [0, 0]
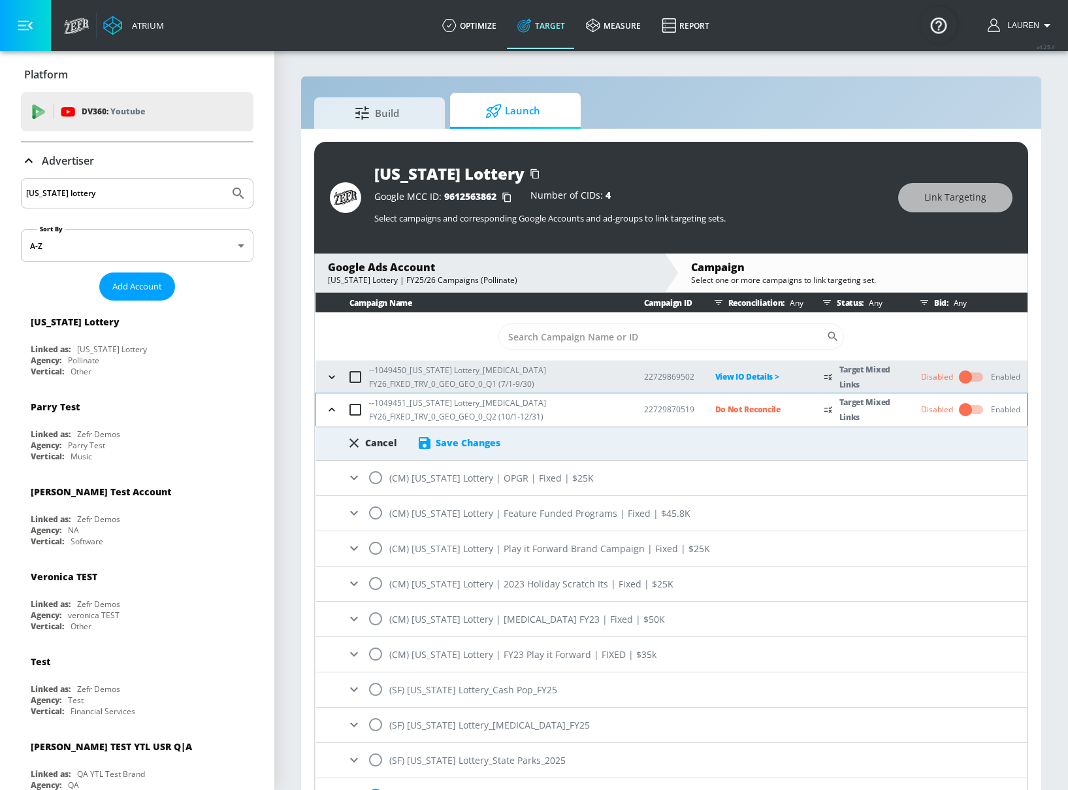
click at [468, 445] on div "Save Changes" at bounding box center [468, 442] width 65 height 12
